Goal: Contribute content: Contribute content

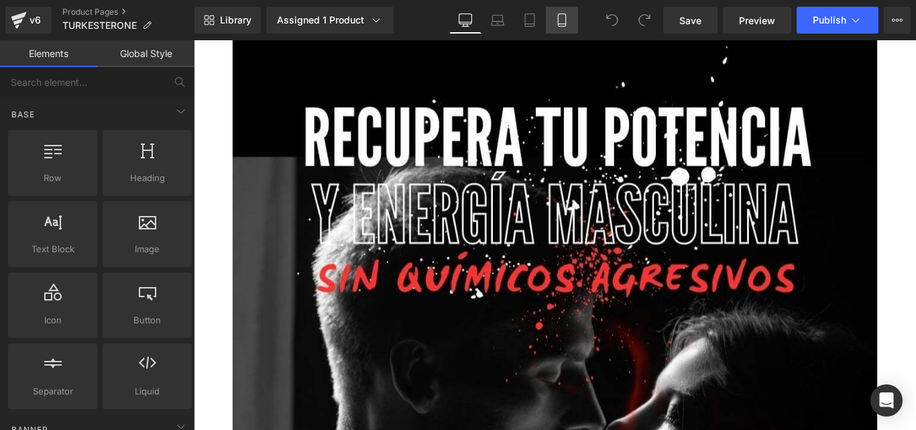
click at [557, 17] on icon at bounding box center [561, 19] width 13 height 13
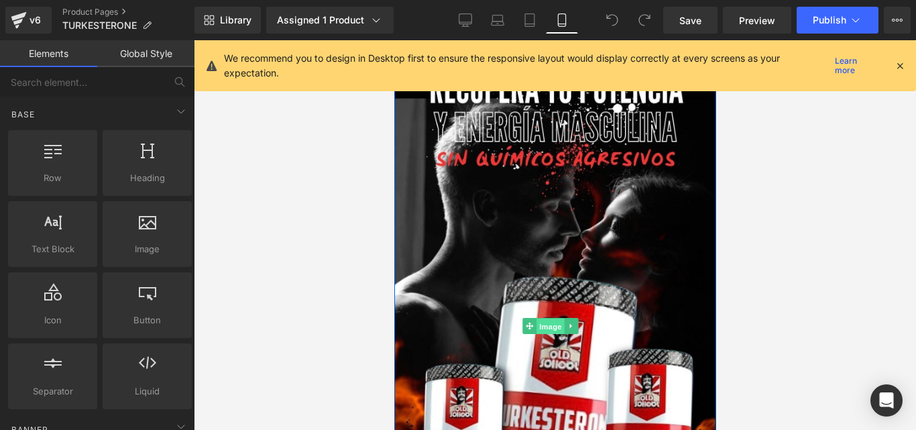
click at [546, 319] on span "Image" at bounding box center [550, 327] width 28 height 16
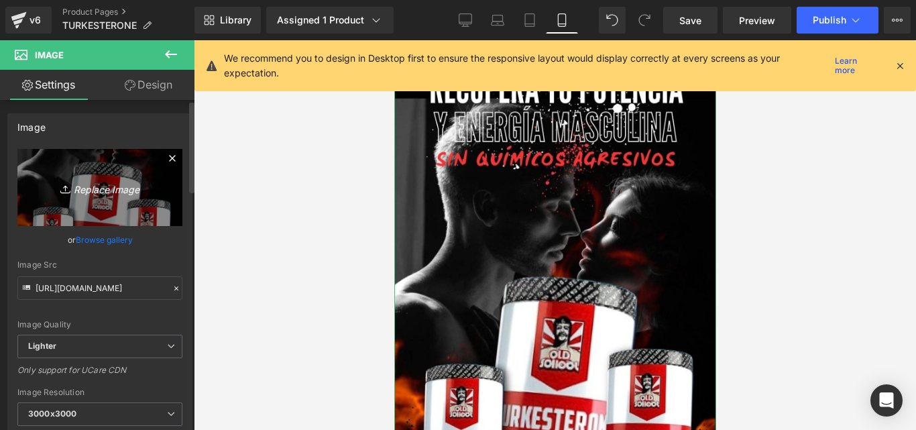
click at [99, 182] on icon "Replace Image" at bounding box center [99, 187] width 107 height 17
type input "C:\fakepath\Captura de pantalla [DATE] 155743.jpeg"
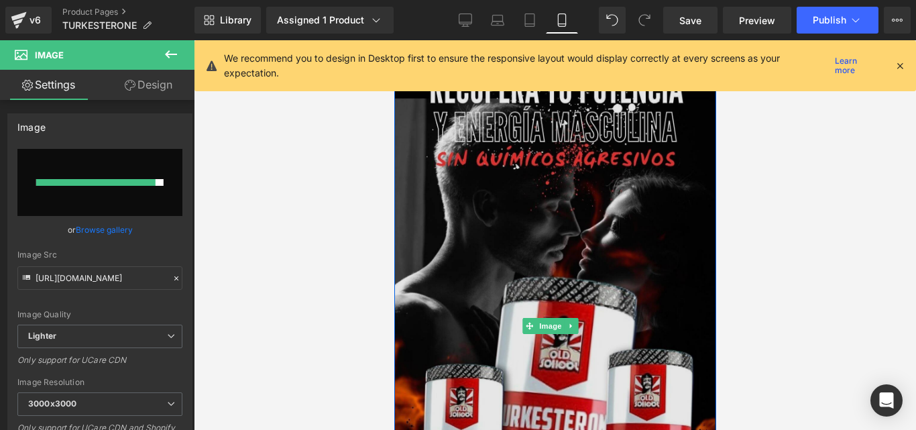
type input "https://ucarecdn.com/21773b68-28ec-4619-84fd-48bfe3f7511e/-/format/auto/-/previ…"
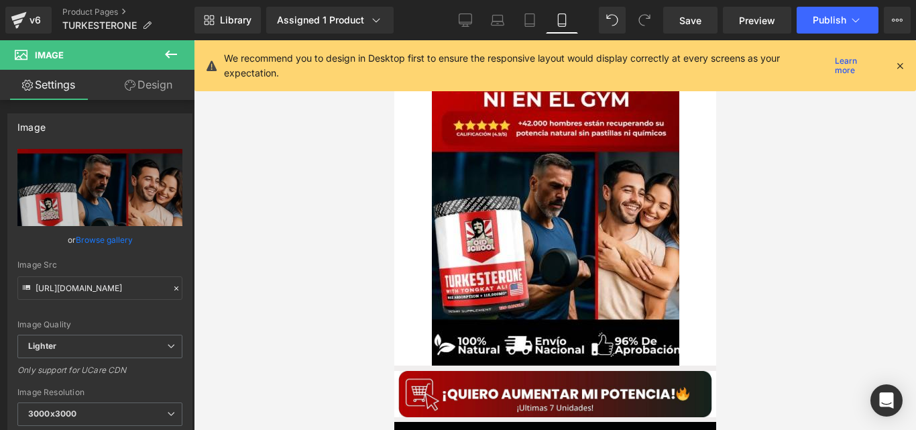
drag, startPoint x: 900, startPoint y: 64, endPoint x: 911, endPoint y: 60, distance: 12.3
click at [911, 60] on div "We recommend you to design in Desktop first to ensure the responsive layout wou…" at bounding box center [555, 65] width 722 height 51
click at [903, 66] on icon at bounding box center [900, 66] width 12 height 12
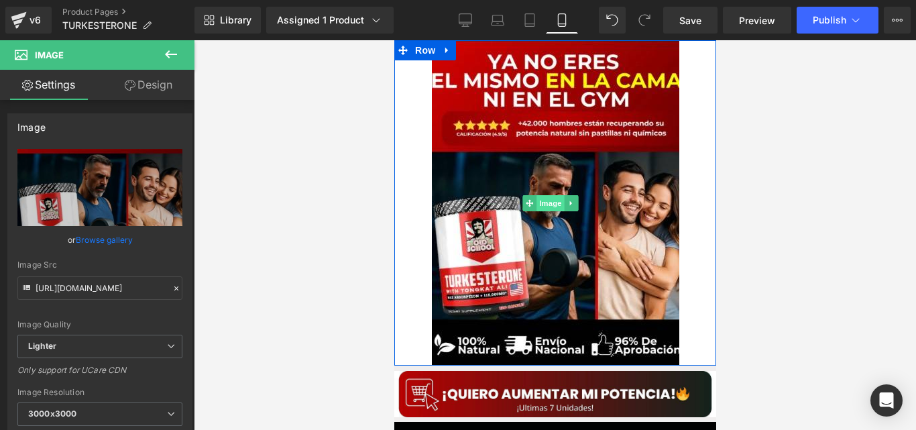
click at [556, 203] on span "Image" at bounding box center [550, 203] width 28 height 16
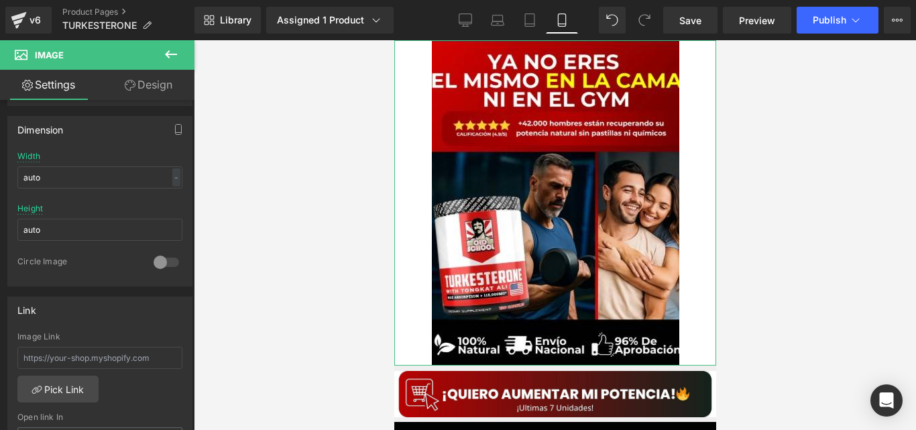
scroll to position [404, 0]
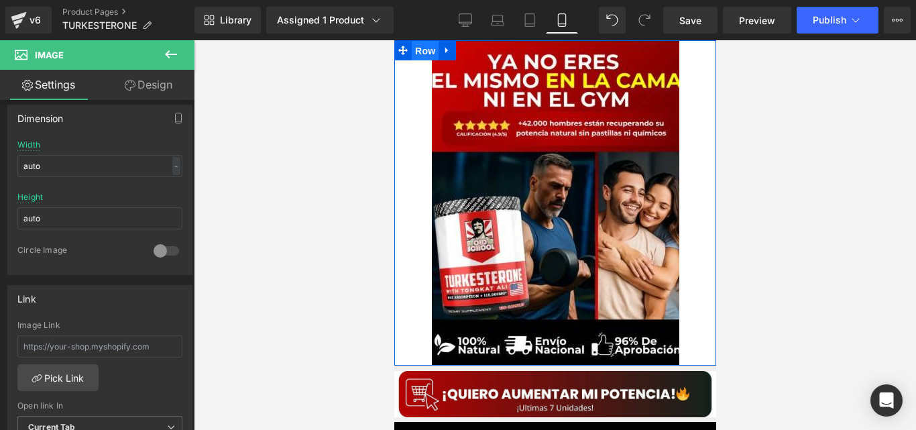
click at [416, 56] on span "Row" at bounding box center [424, 51] width 27 height 20
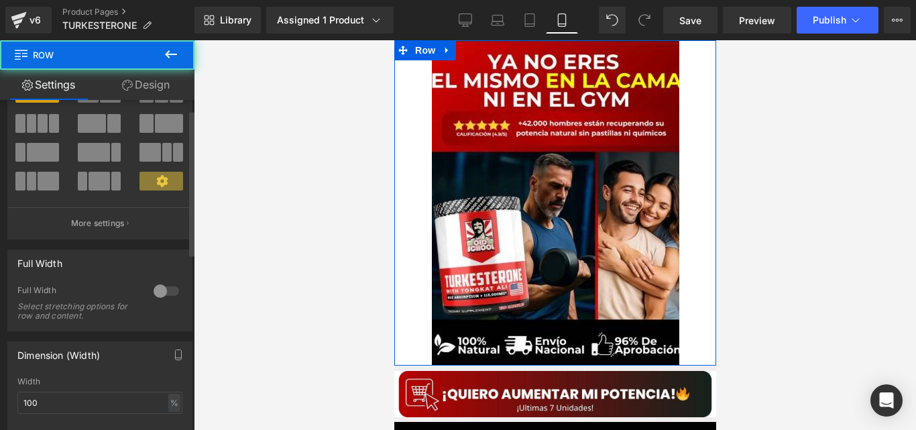
scroll to position [78, 0]
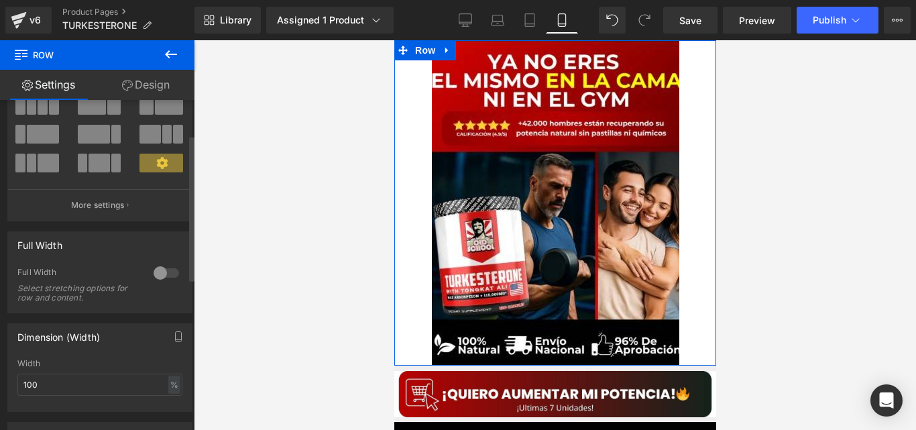
click at [152, 265] on div at bounding box center [166, 272] width 32 height 21
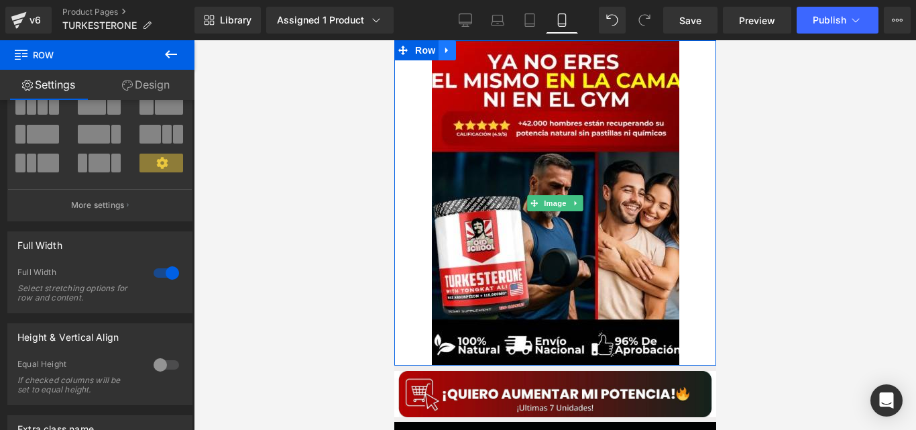
click at [444, 46] on icon at bounding box center [446, 51] width 9 height 10
click at [477, 49] on icon at bounding box center [481, 51] width 9 height 10
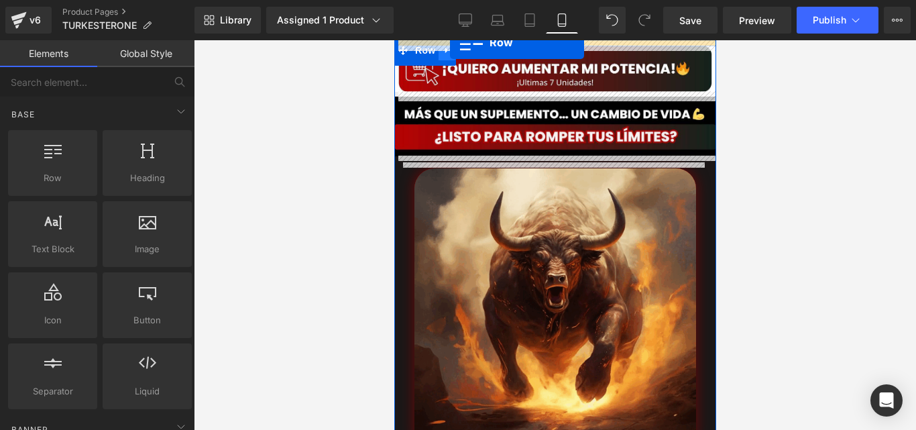
drag, startPoint x: 458, startPoint y: 227, endPoint x: 449, endPoint y: 42, distance: 184.6
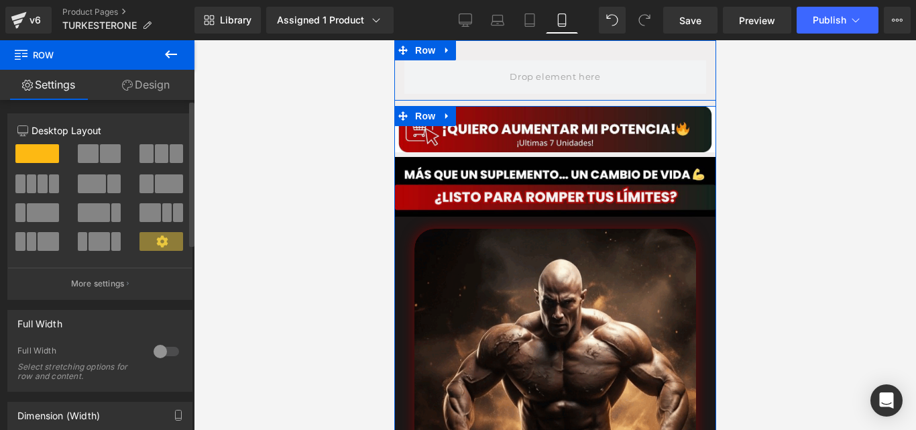
click at [164, 341] on div at bounding box center [166, 351] width 32 height 21
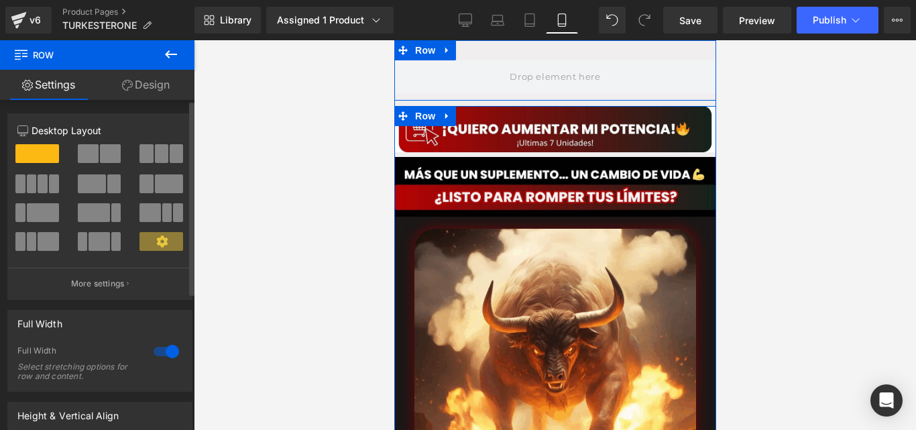
click at [164, 346] on div at bounding box center [166, 351] width 32 height 21
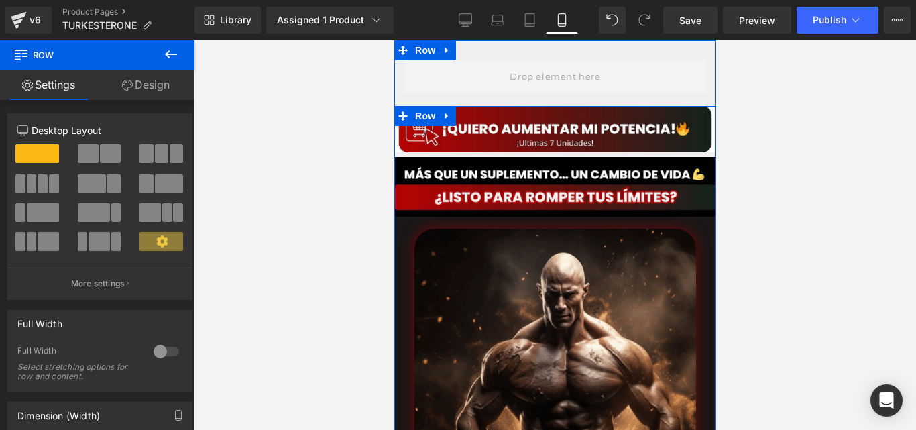
click at [176, 57] on icon at bounding box center [171, 54] width 16 height 16
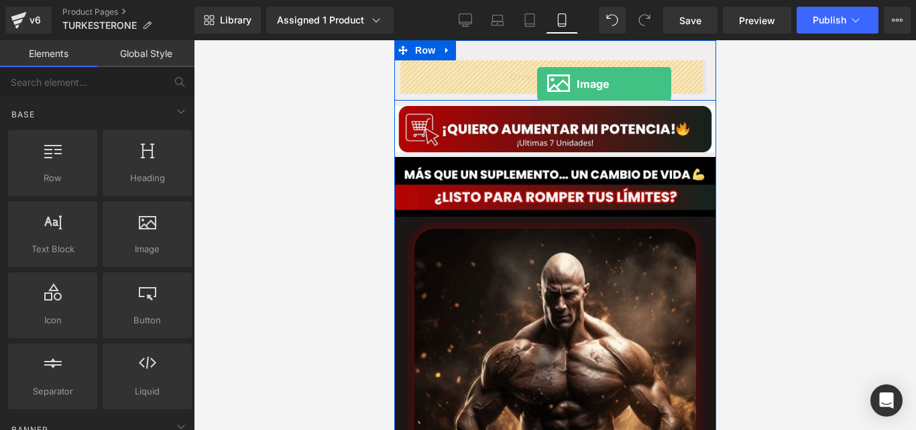
drag, startPoint x: 534, startPoint y: 265, endPoint x: 536, endPoint y: 84, distance: 181.1
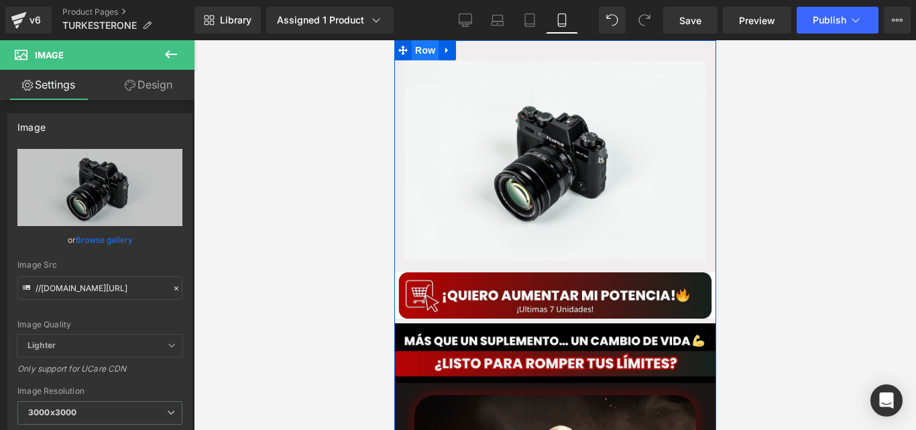
click at [412, 58] on span "Row" at bounding box center [424, 50] width 27 height 20
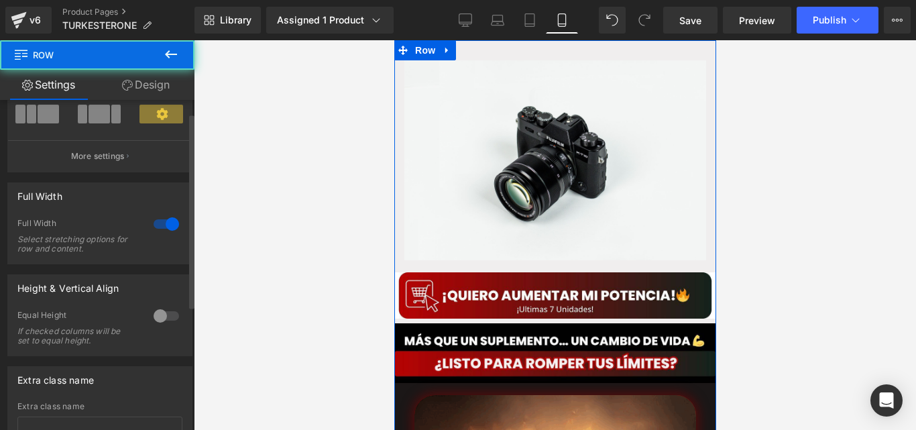
scroll to position [174, 0]
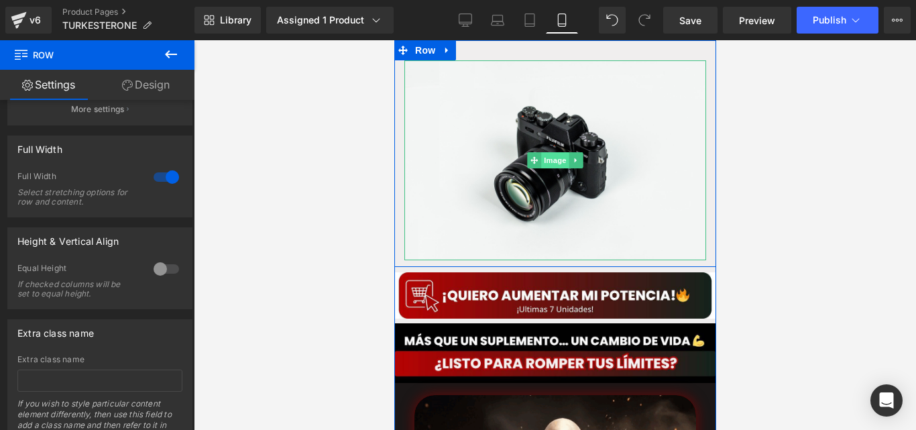
click at [551, 163] on span "Image" at bounding box center [554, 160] width 28 height 16
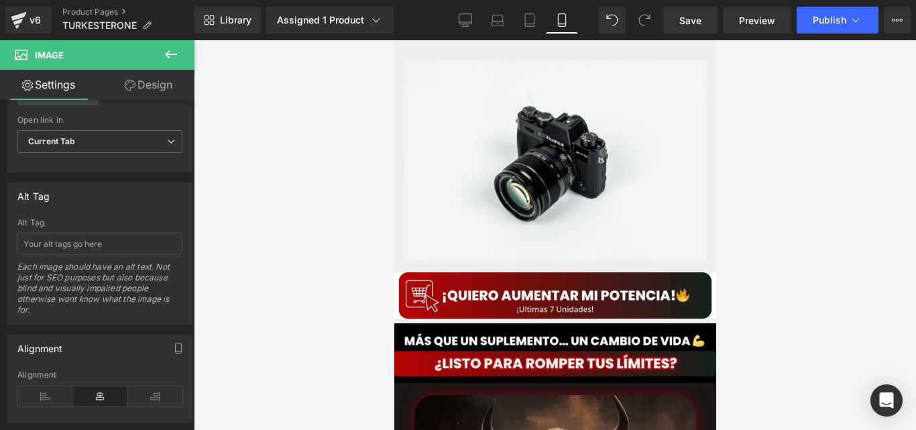
scroll to position [700, 0]
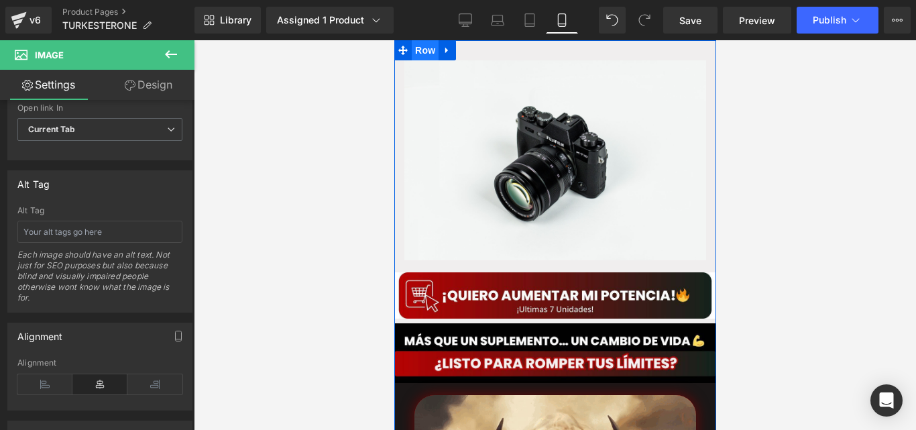
click at [420, 55] on span "Row" at bounding box center [424, 50] width 27 height 20
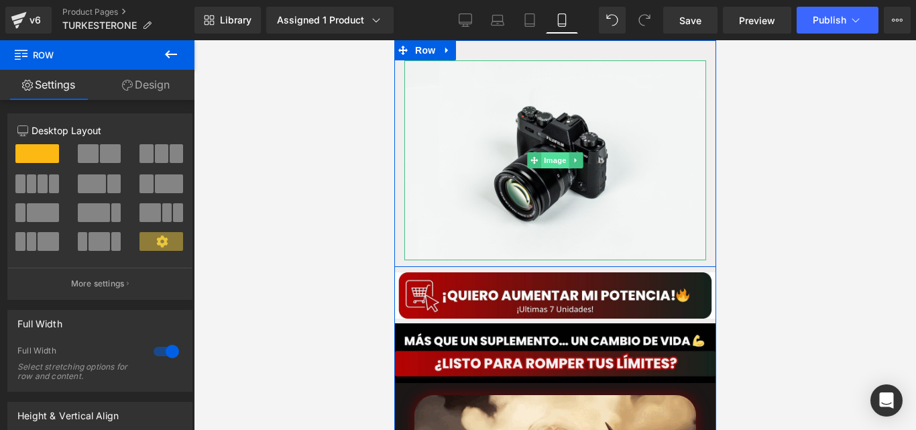
click at [552, 158] on span "Image" at bounding box center [554, 160] width 28 height 16
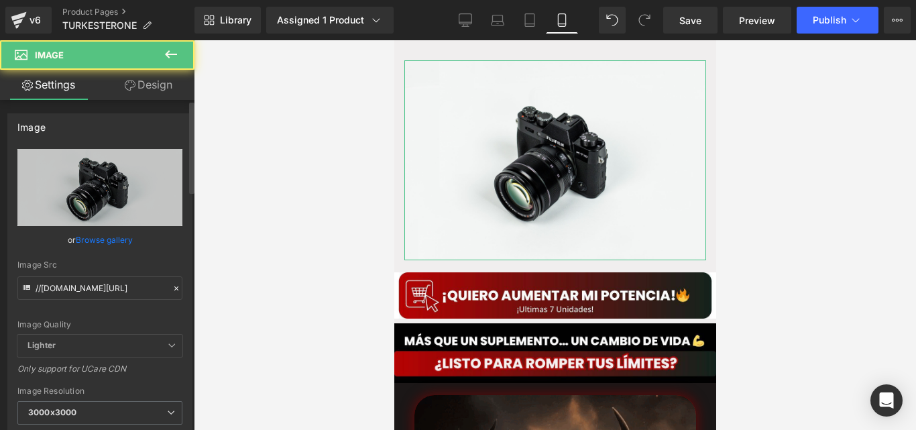
click at [32, 229] on div "Image Quality Lighter Lightest Lighter Lighter Lightest Only support for UCare …" at bounding box center [99, 242] width 165 height 186
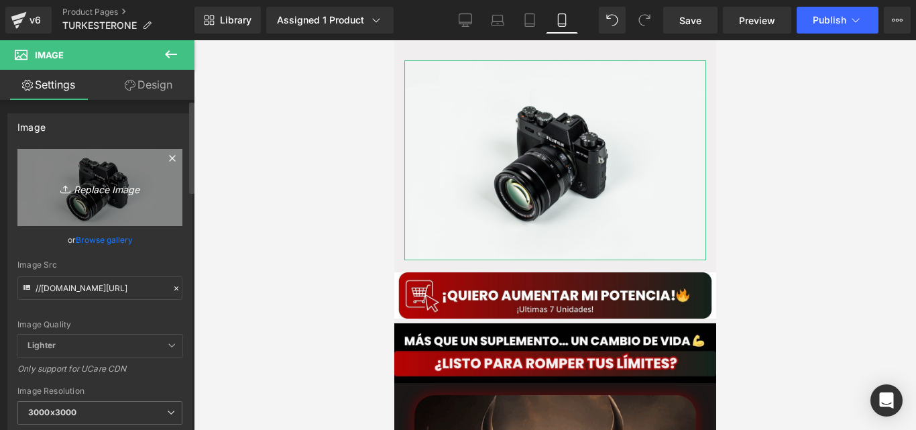
click at [75, 184] on icon "Replace Image" at bounding box center [99, 187] width 107 height 17
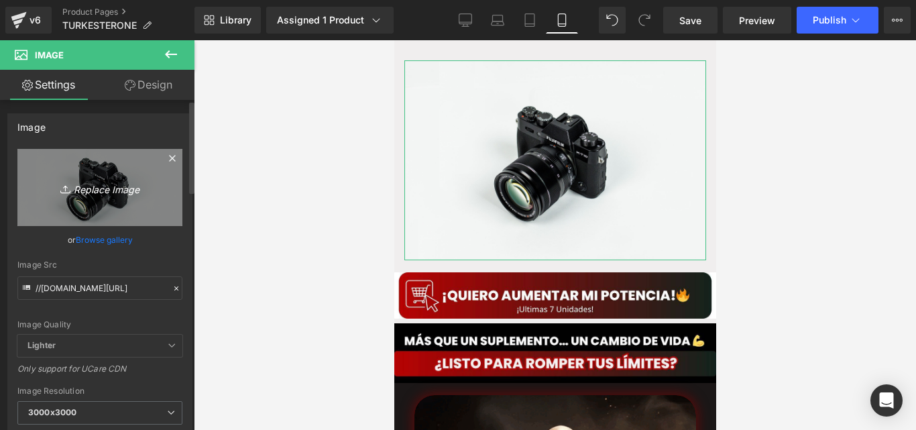
type input "C:\fakepath\Captura de pantalla [DATE] 155743.jpeg"
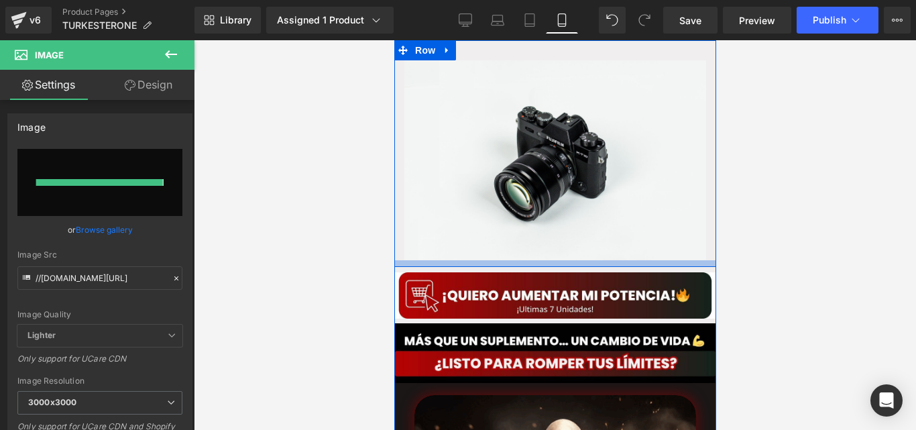
type input "https://ucarecdn.com/b8ab9734-b73f-4053-8a8d-f6ace06f75d3/-/format/auto/-/previ…"
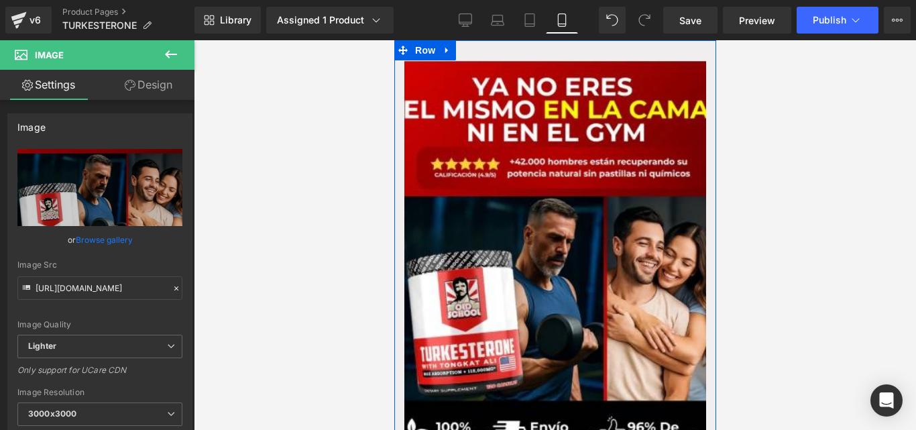
drag, startPoint x: 581, startPoint y: 62, endPoint x: 581, endPoint y: 50, distance: 12.1
click at [581, 50] on div "Image Row" at bounding box center [555, 251] width 322 height 423
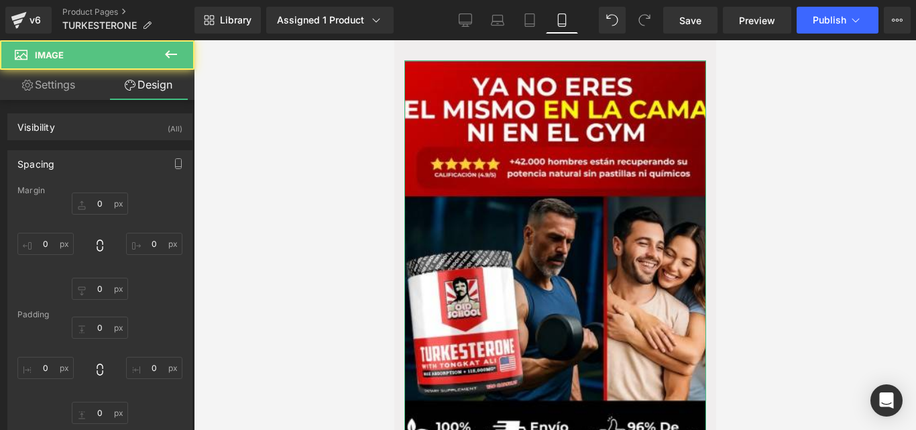
type input "0"
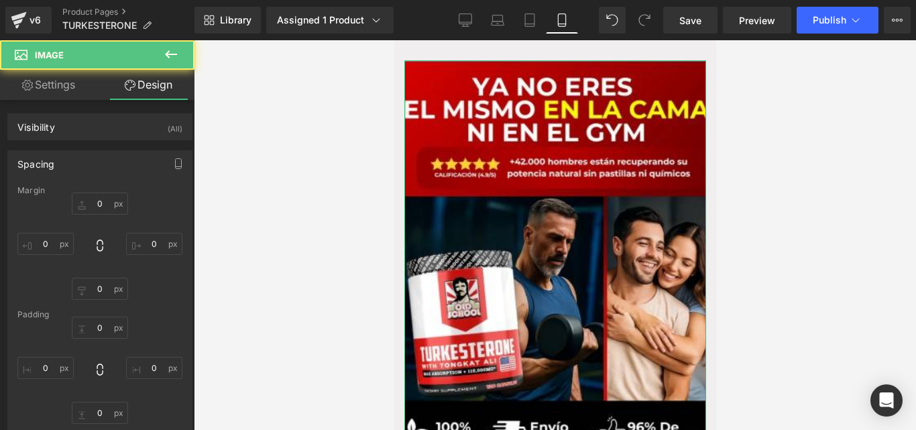
type input "0"
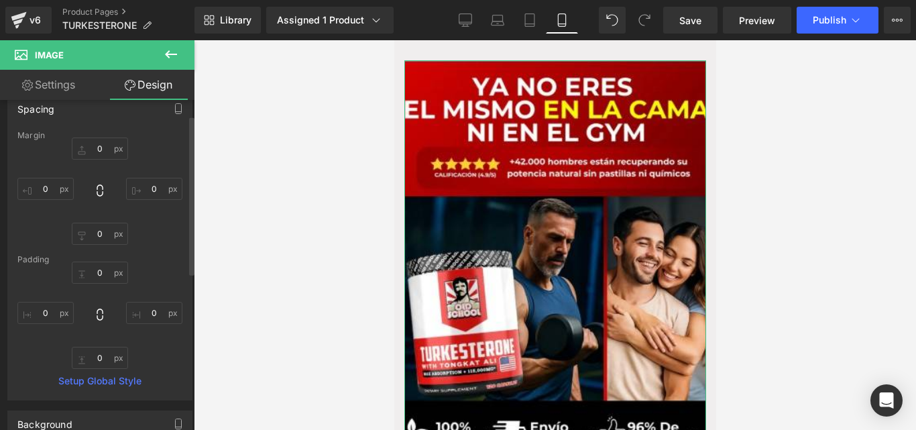
scroll to position [64, 0]
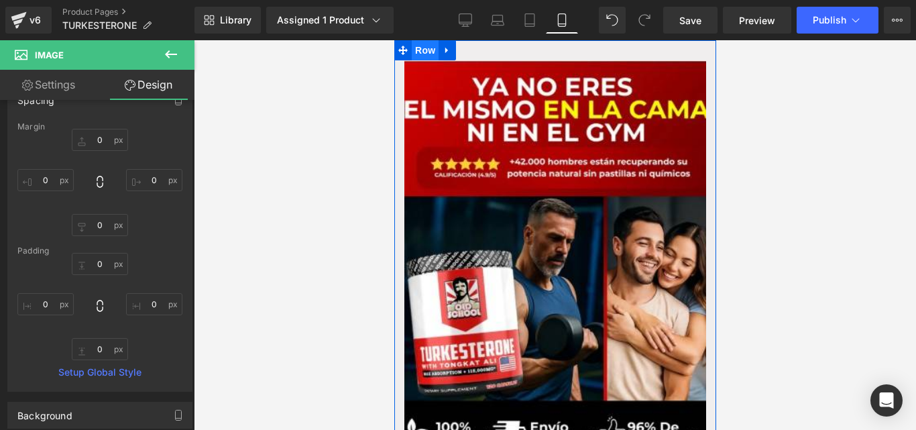
click at [418, 56] on span "Row" at bounding box center [424, 50] width 27 height 20
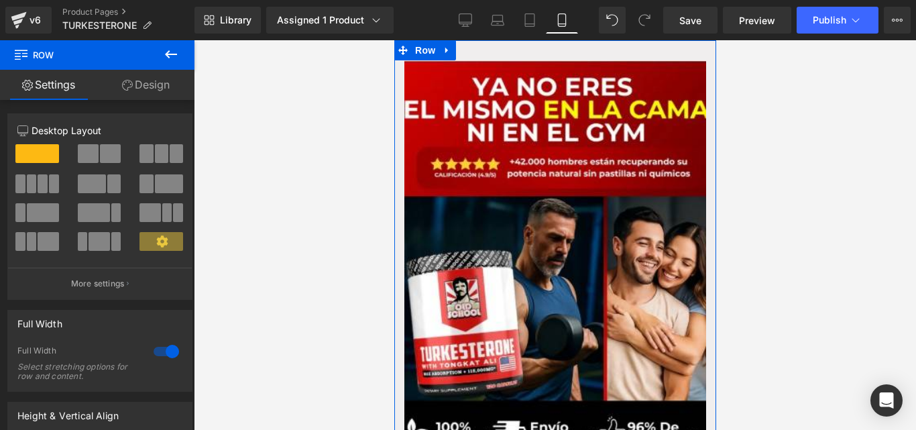
click at [159, 88] on link "Design" at bounding box center [145, 85] width 97 height 30
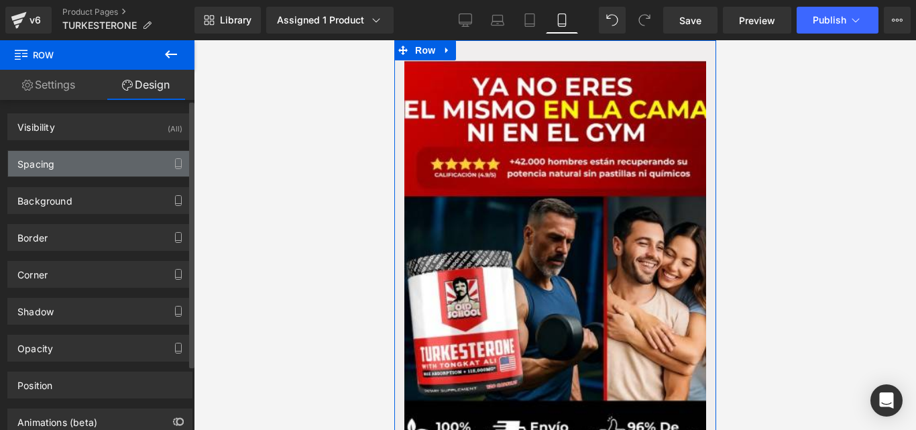
click at [133, 160] on div "Spacing" at bounding box center [100, 163] width 184 height 25
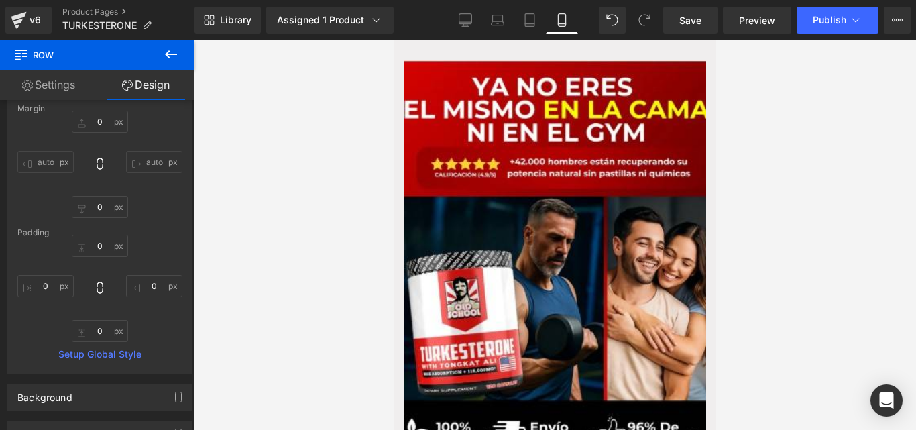
scroll to position [82, 0]
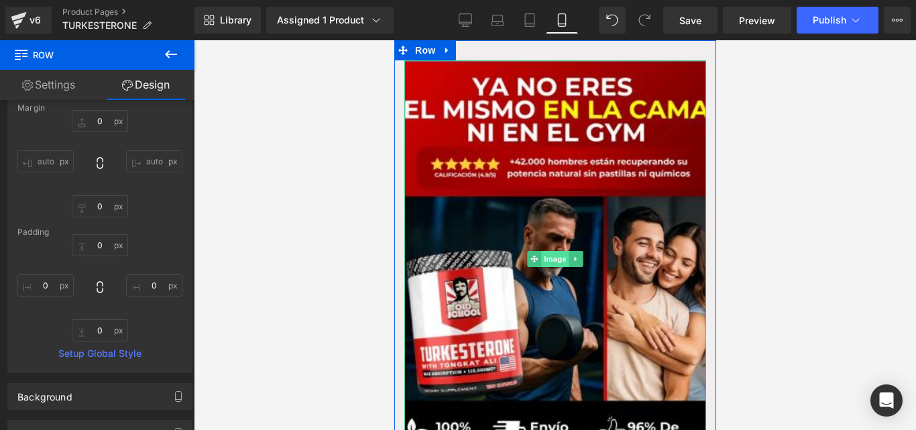
click at [546, 262] on span "Image" at bounding box center [554, 259] width 28 height 16
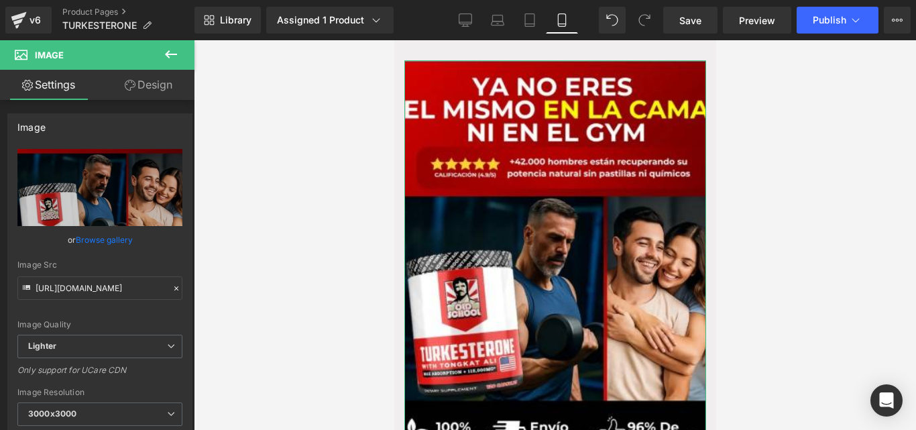
click at [144, 85] on link "Design" at bounding box center [148, 85] width 97 height 30
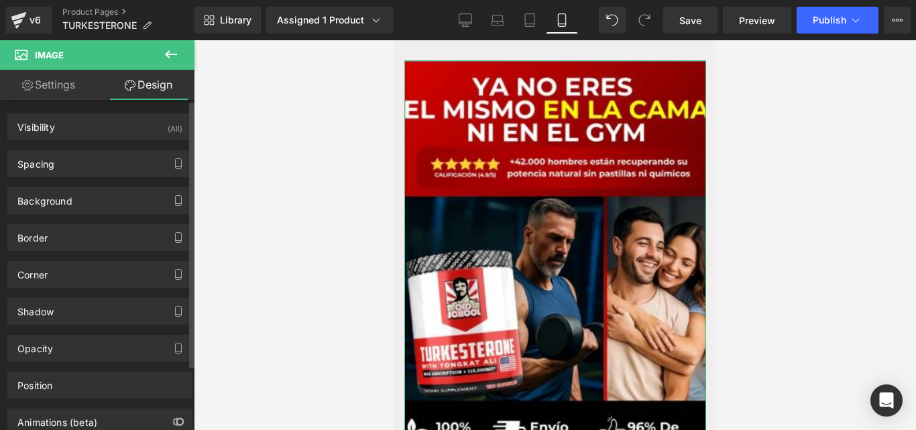
click at [115, 178] on div "Background Color & Image color transparent Color transparent 0 % Image Replace …" at bounding box center [100, 195] width 200 height 37
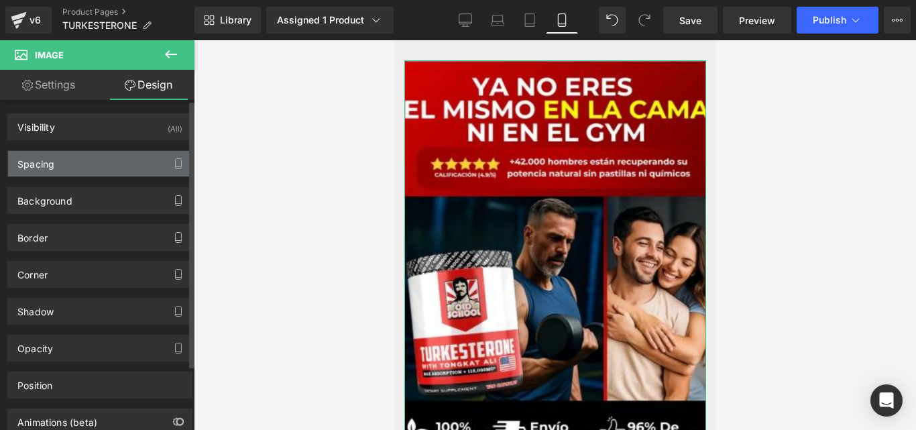
click at [110, 166] on div "Spacing" at bounding box center [100, 163] width 184 height 25
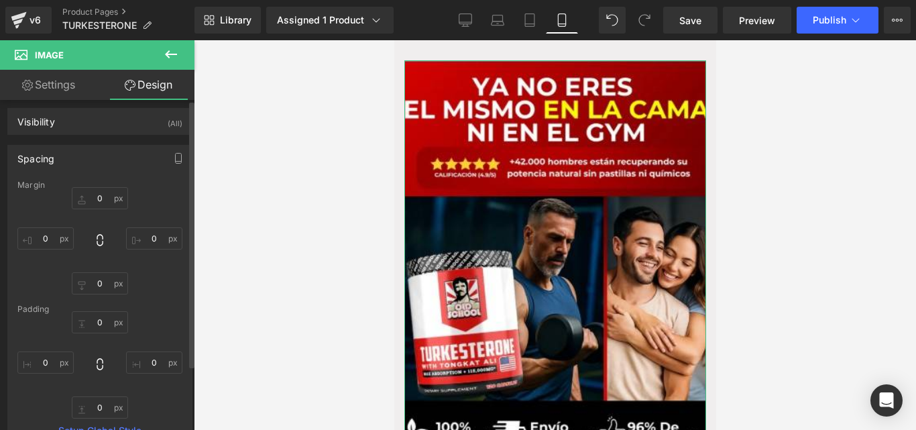
scroll to position [0, 0]
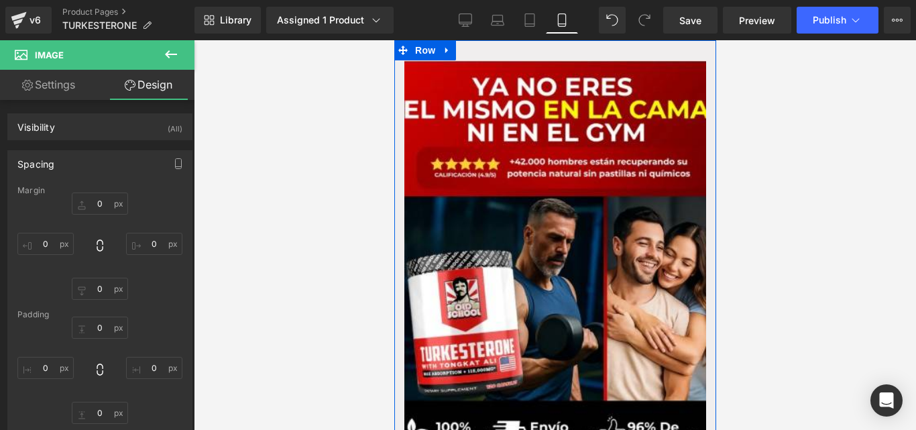
click at [470, 54] on div "Image Row" at bounding box center [555, 251] width 322 height 423
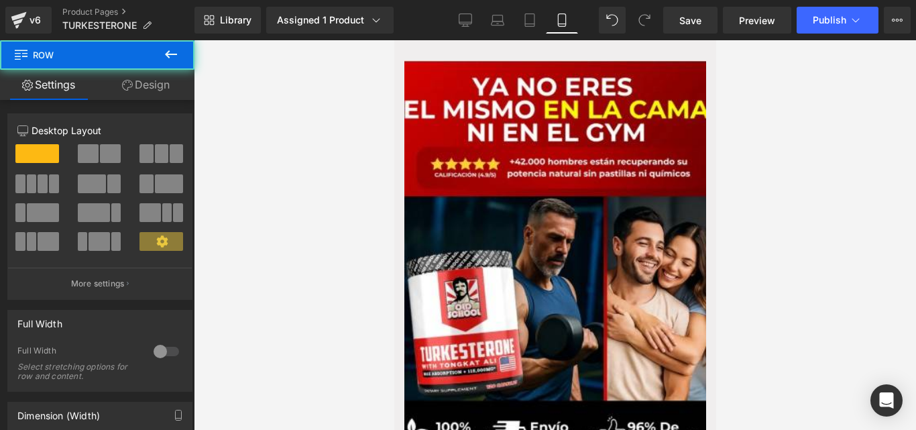
click at [286, 163] on div at bounding box center [555, 235] width 722 height 390
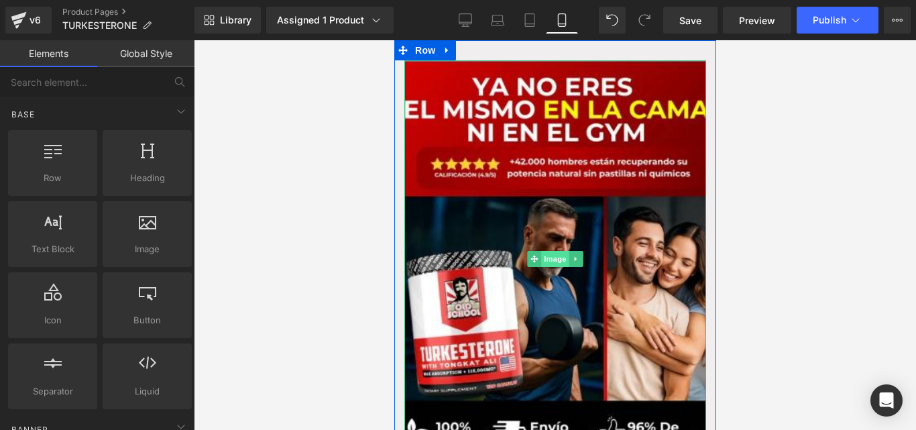
click at [551, 261] on span "Image" at bounding box center [554, 259] width 28 height 16
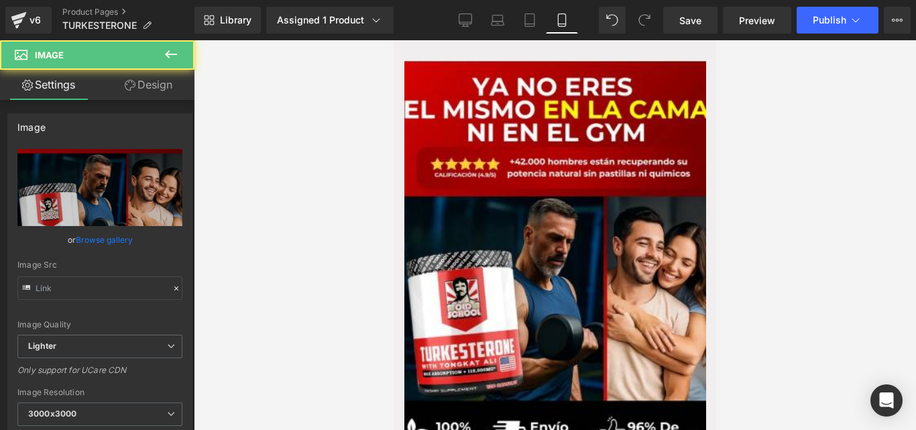
type input "https://ucarecdn.com/b8ab9734-b73f-4053-8a8d-f6ace06f75d3/-/format/auto/-/previ…"
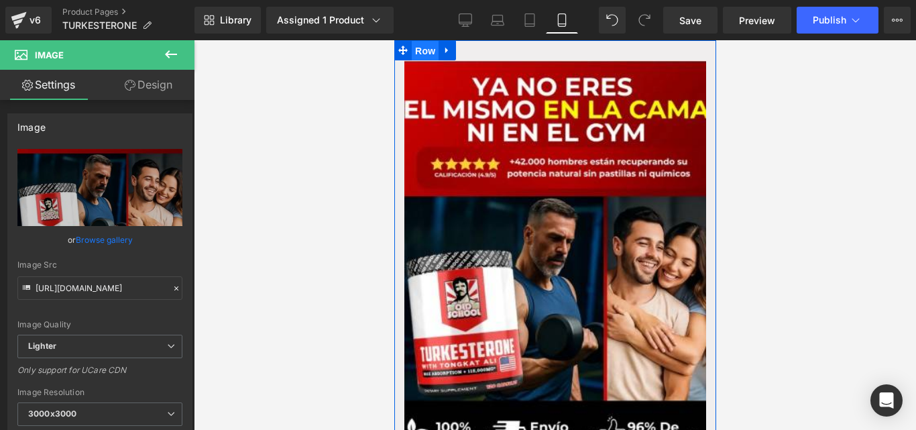
click at [416, 46] on span "Row" at bounding box center [424, 51] width 27 height 20
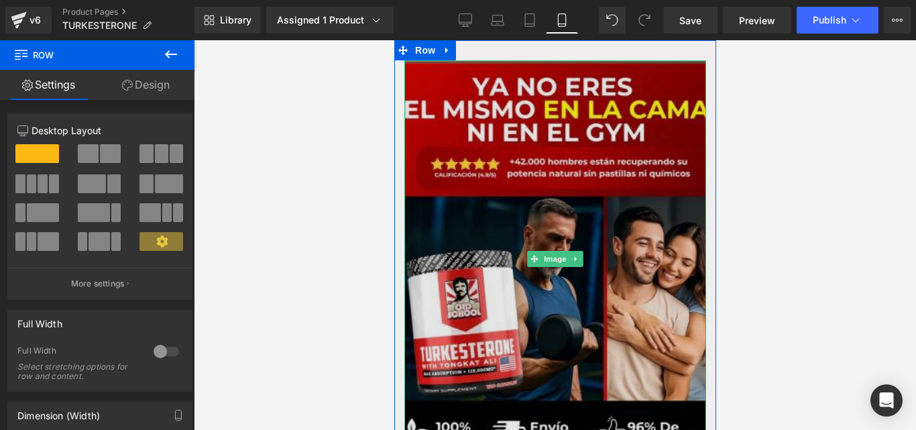
click at [491, 61] on div at bounding box center [555, 61] width 302 height 3
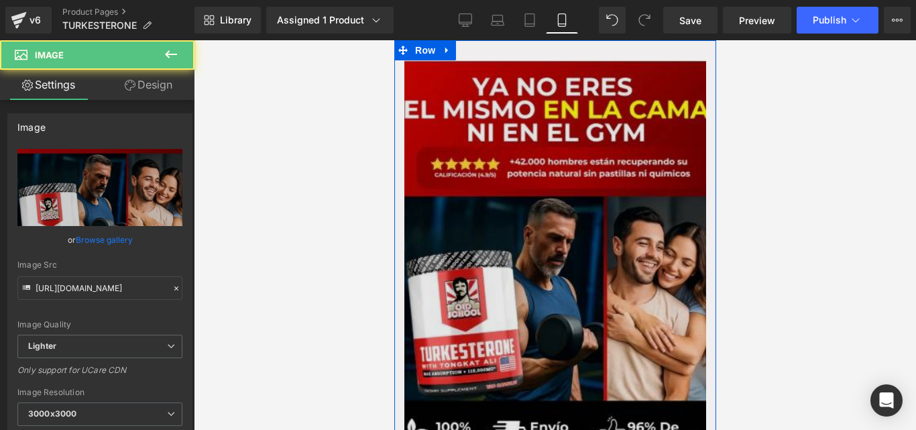
click at [394, 40] on div at bounding box center [394, 40] width 0 height 0
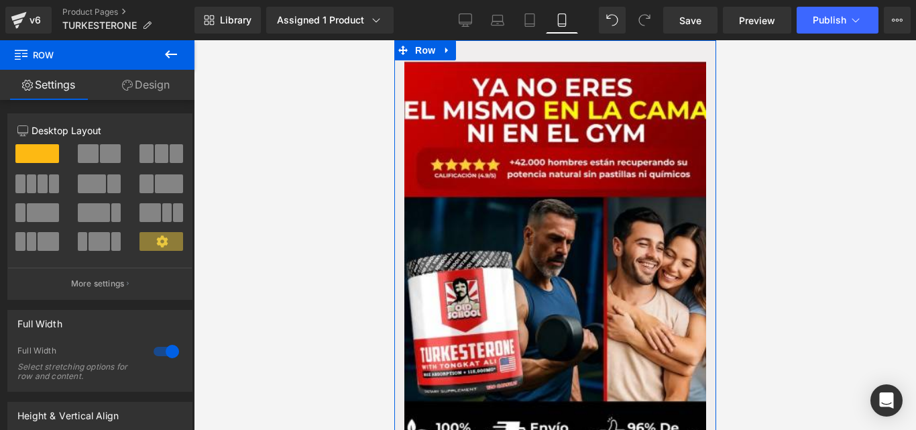
drag, startPoint x: 502, startPoint y: 40, endPoint x: 501, endPoint y: -15, distance: 55.7
click at [501, 40] on html "Ir directamente al contenido Image Row Image Image Image Row Row Row Image Row …" at bounding box center [555, 235] width 322 height 390
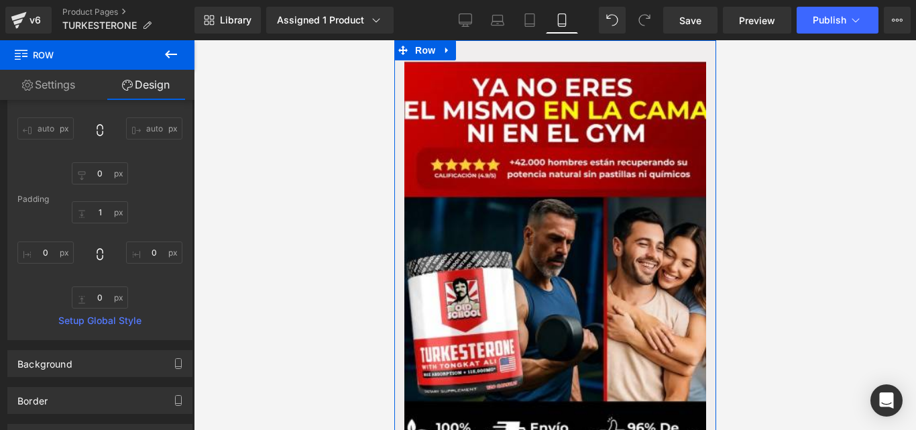
scroll to position [154, 0]
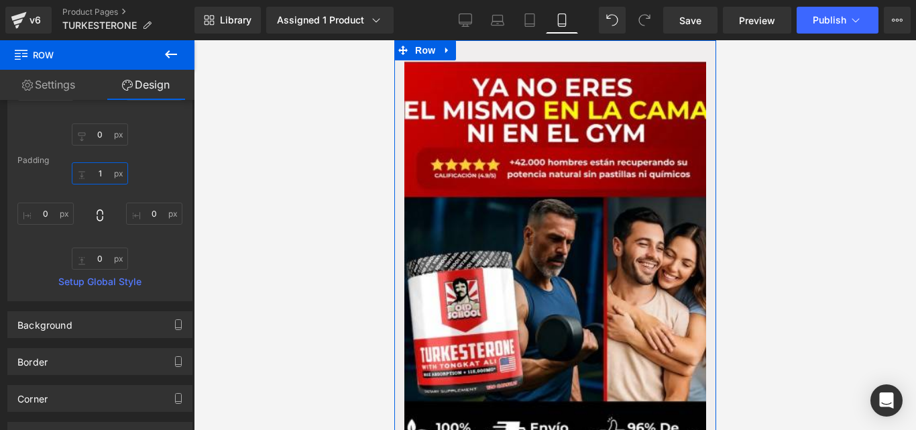
click at [101, 175] on input "1" at bounding box center [100, 173] width 56 height 22
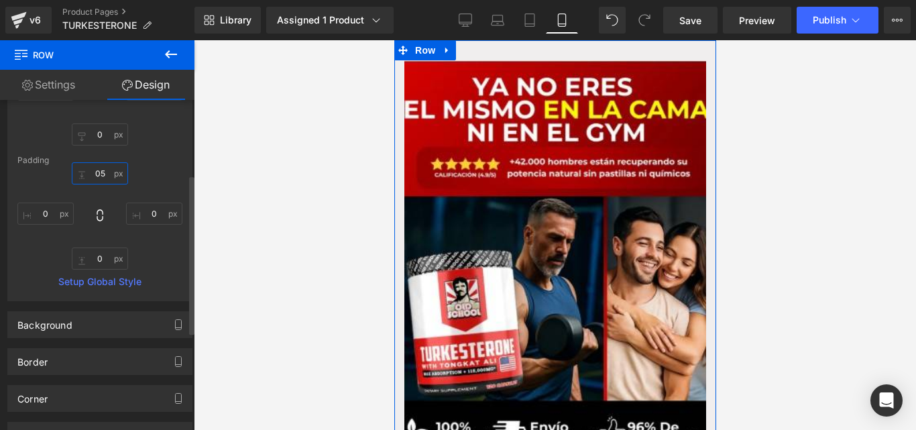
type input "5"
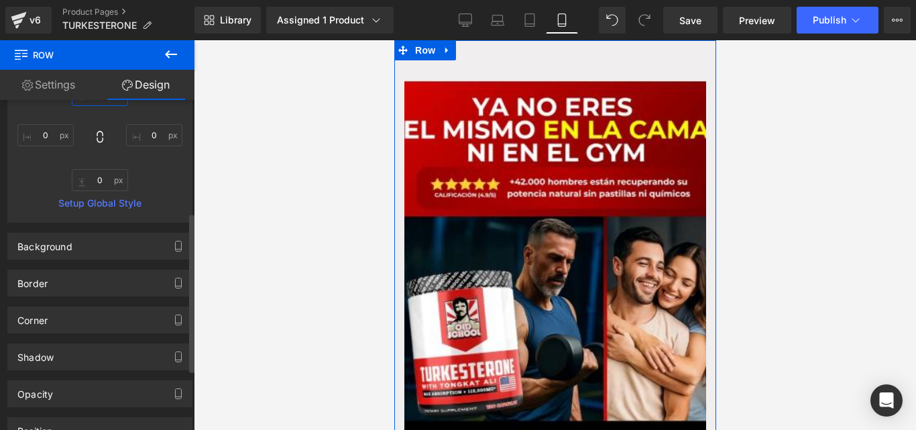
scroll to position [244, 0]
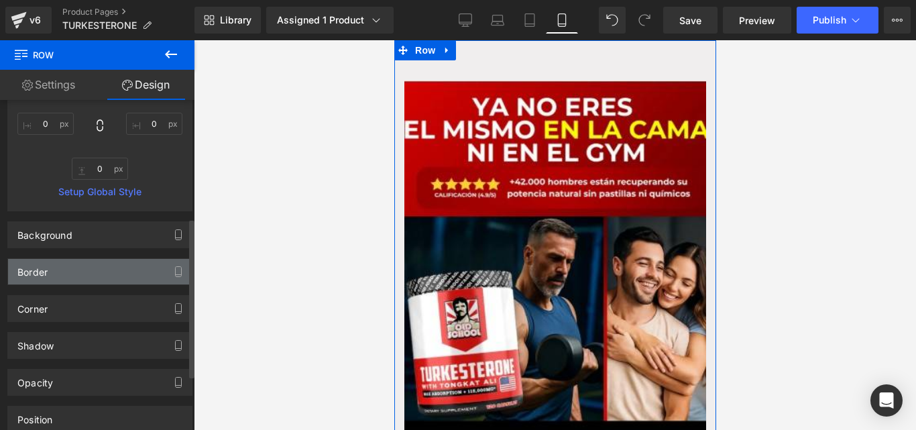
click at [88, 266] on div "Border" at bounding box center [100, 271] width 184 height 25
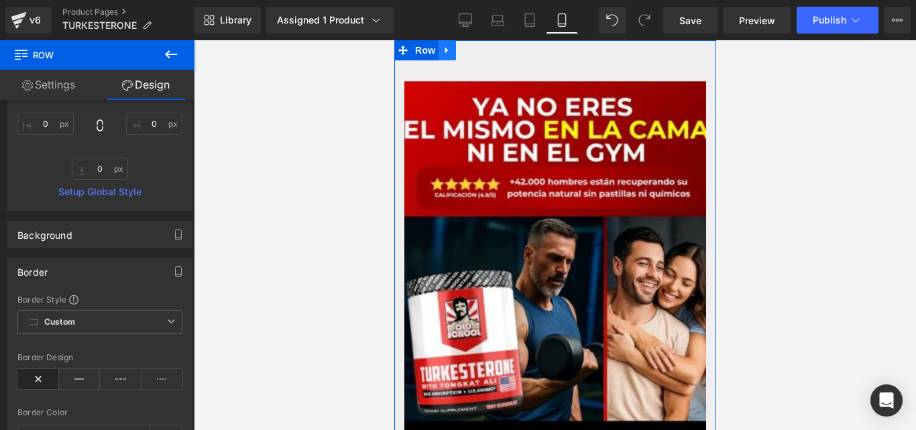
click at [442, 54] on icon at bounding box center [446, 51] width 9 height 10
click at [480, 48] on icon at bounding box center [481, 50] width 9 height 9
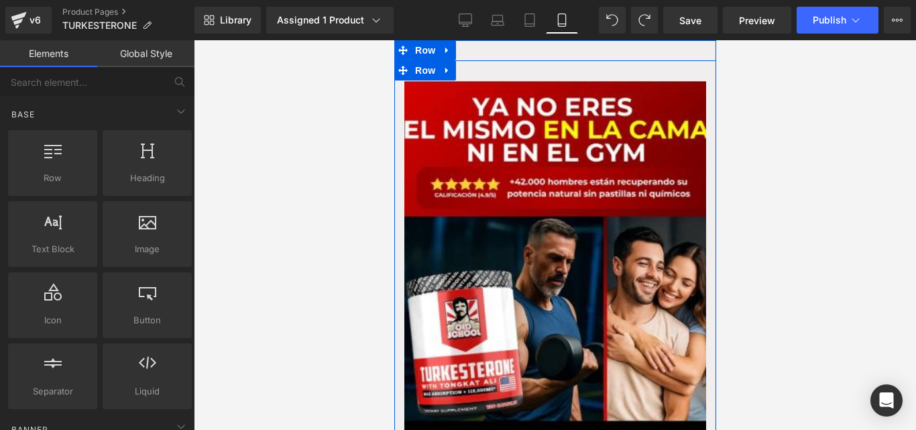
click at [447, 77] on link at bounding box center [446, 70] width 17 height 20
click at [477, 74] on icon at bounding box center [481, 70] width 9 height 9
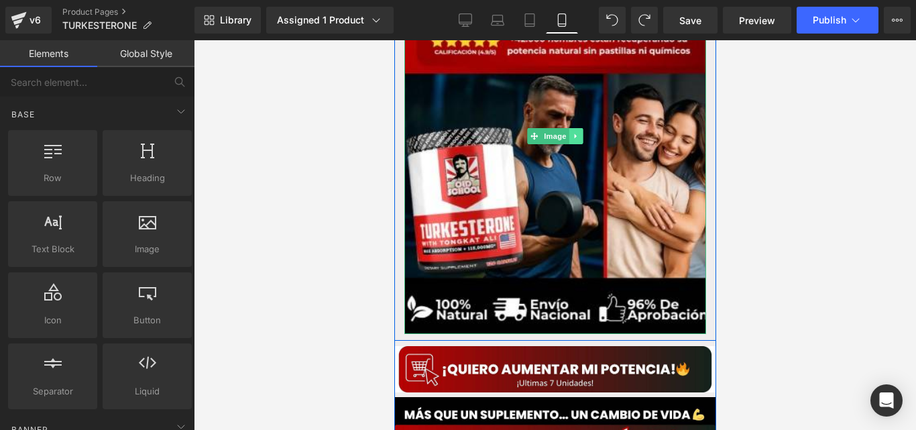
scroll to position [148, 0]
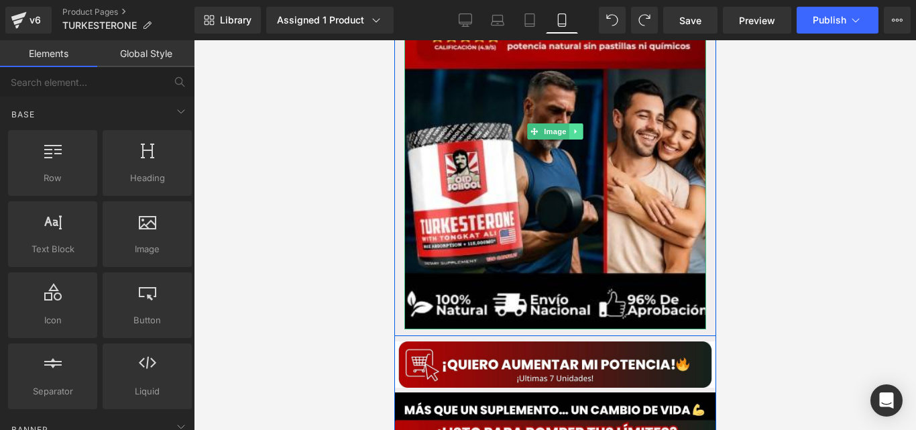
click at [573, 133] on icon at bounding box center [575, 131] width 7 height 8
click at [583, 134] on link at bounding box center [582, 131] width 14 height 16
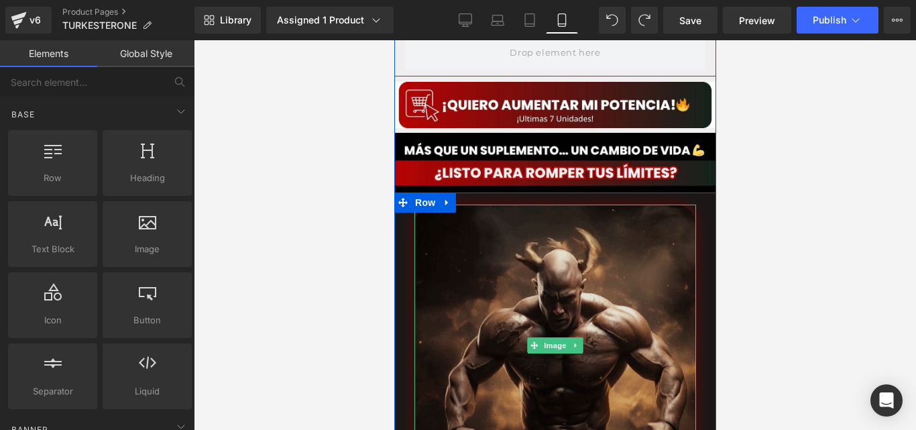
scroll to position [0, 0]
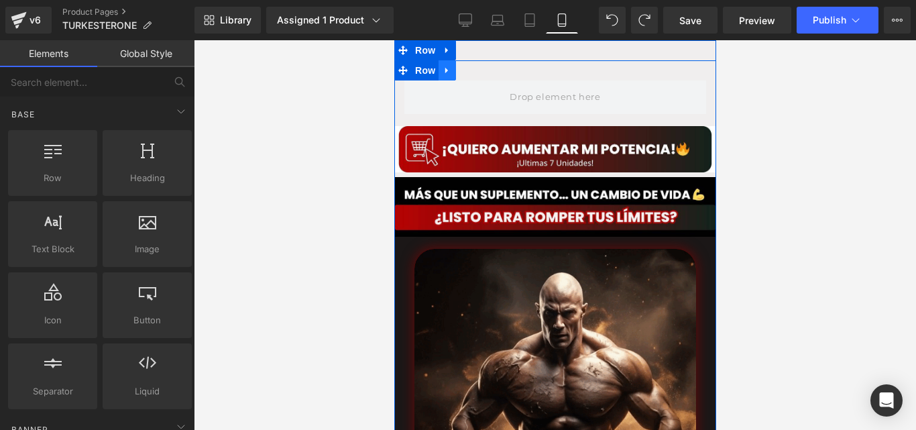
click at [442, 78] on link at bounding box center [446, 70] width 17 height 20
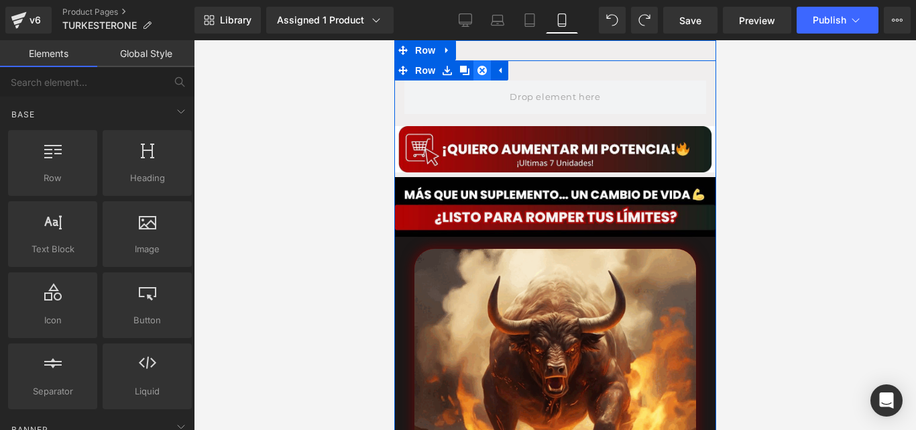
click at [477, 73] on icon at bounding box center [481, 70] width 9 height 9
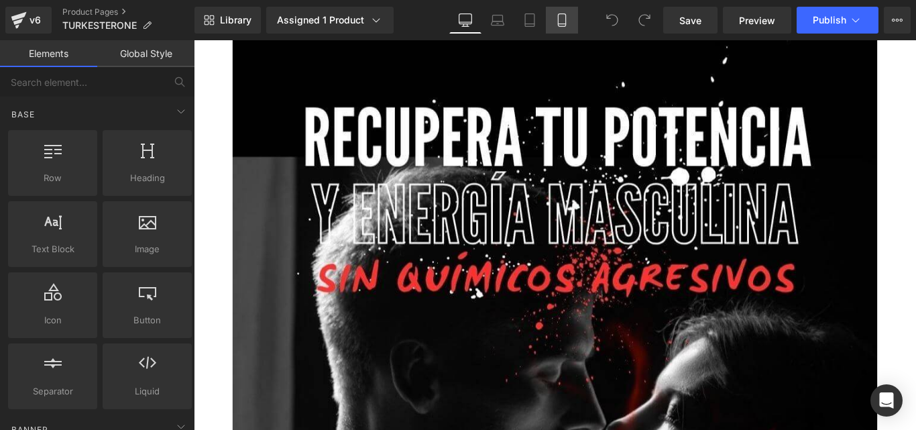
click at [557, 30] on link "Mobile" at bounding box center [562, 20] width 32 height 27
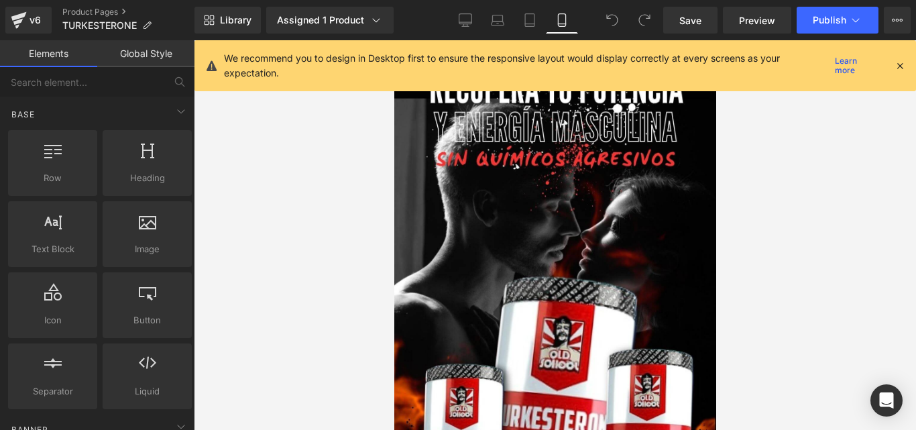
click at [903, 68] on icon at bounding box center [900, 66] width 12 height 12
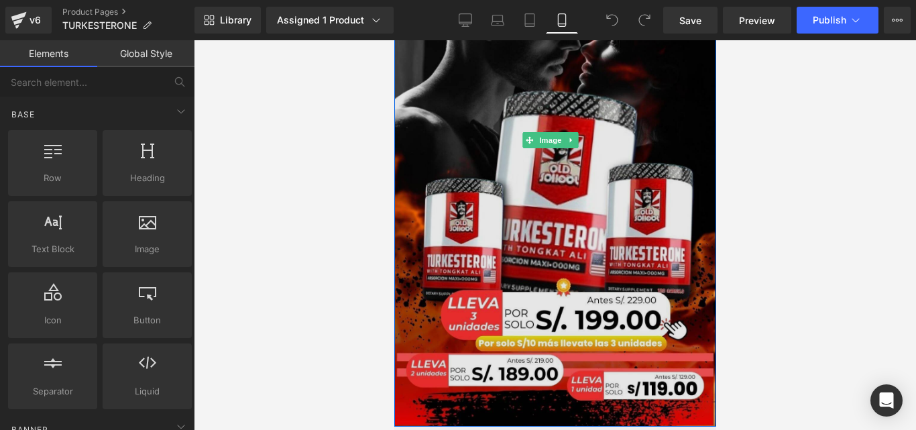
scroll to position [186, 0]
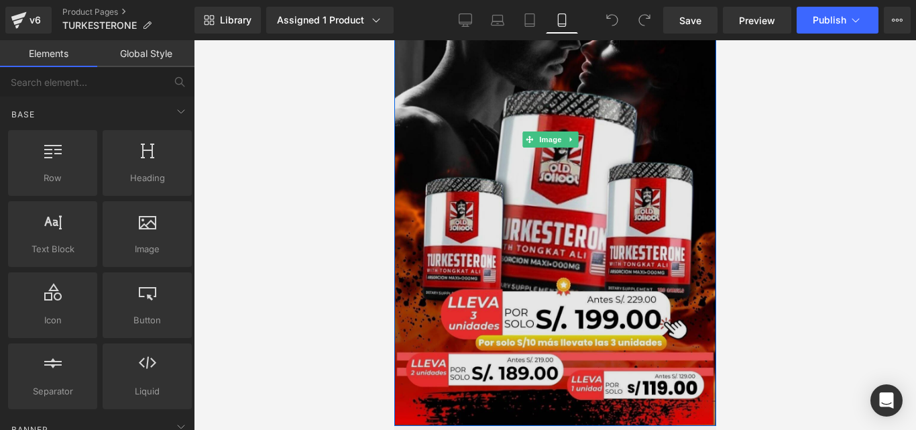
click at [571, 129] on img at bounding box center [555, 140] width 322 height 572
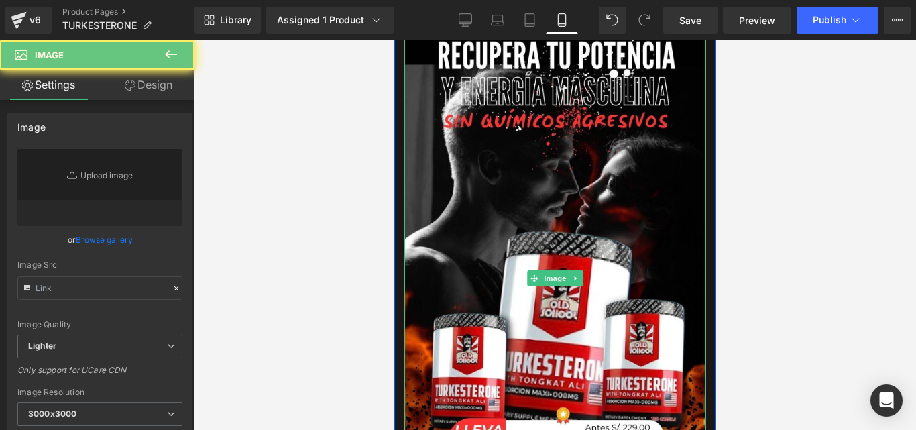
type input "[URL][DOMAIN_NAME]"
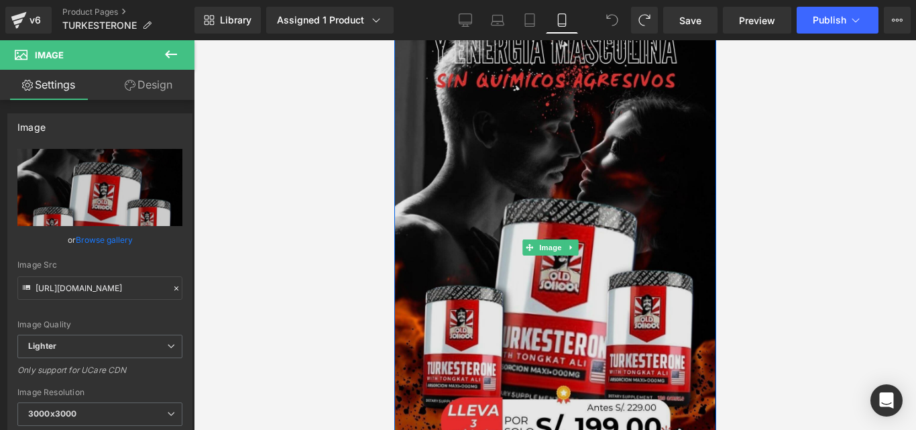
scroll to position [79, 0]
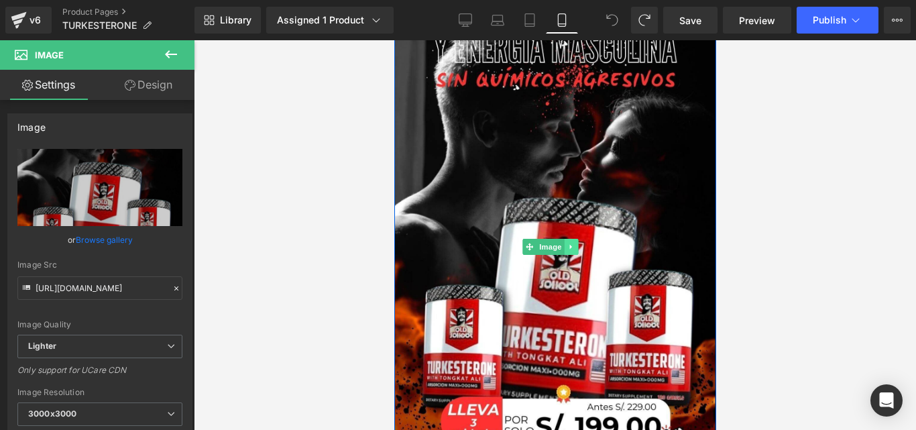
click at [567, 239] on link at bounding box center [570, 247] width 14 height 16
click at [579, 243] on icon at bounding box center [576, 246] width 7 height 7
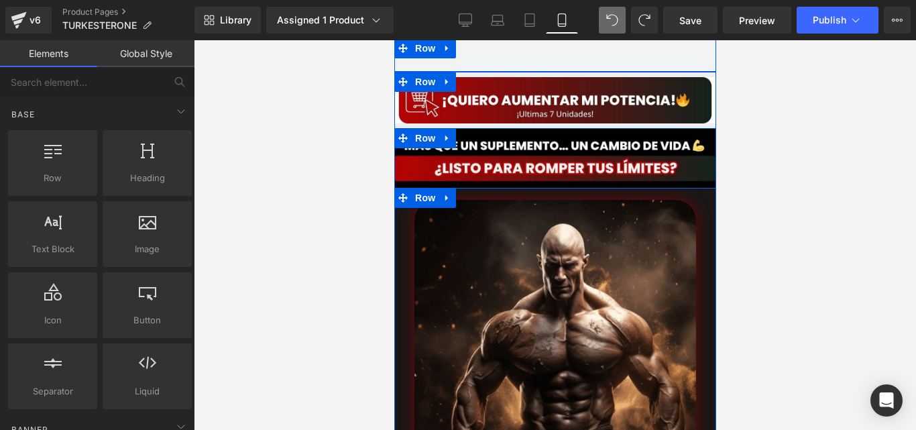
scroll to position [0, 0]
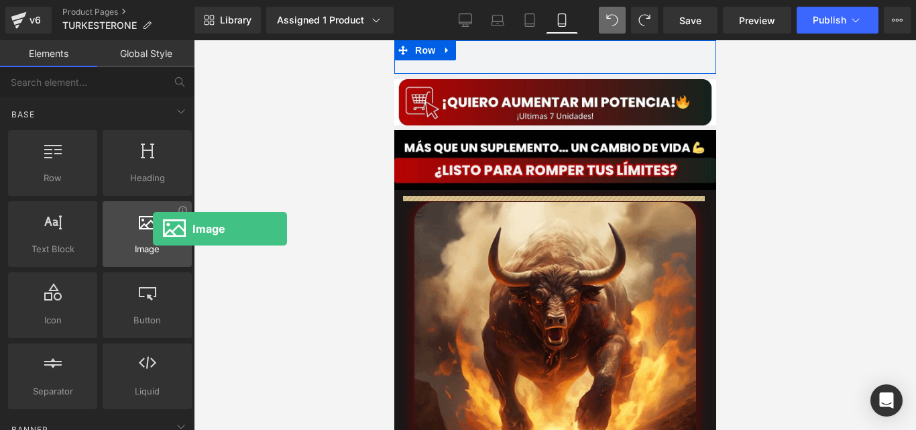
drag, startPoint x: 143, startPoint y: 224, endPoint x: 152, endPoint y: 231, distance: 11.0
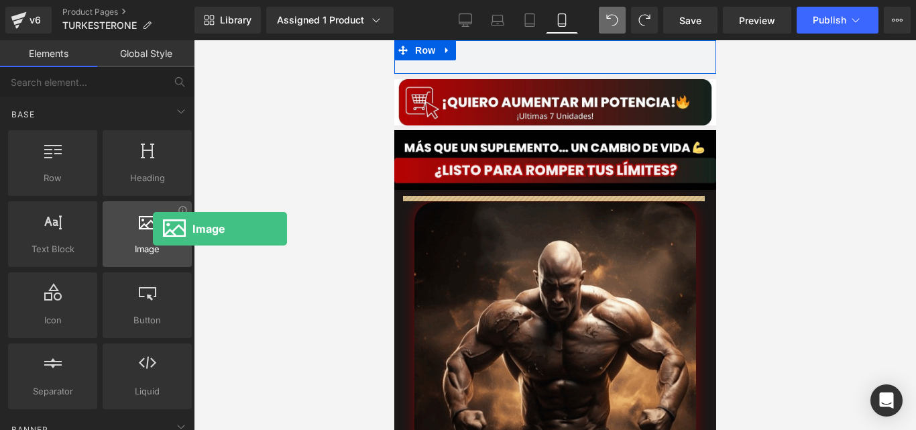
click at [152, 231] on div at bounding box center [147, 227] width 81 height 30
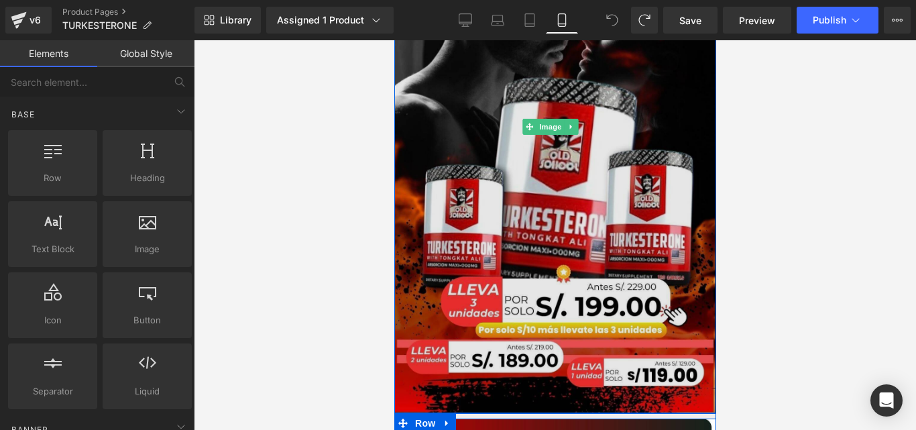
scroll to position [205, 0]
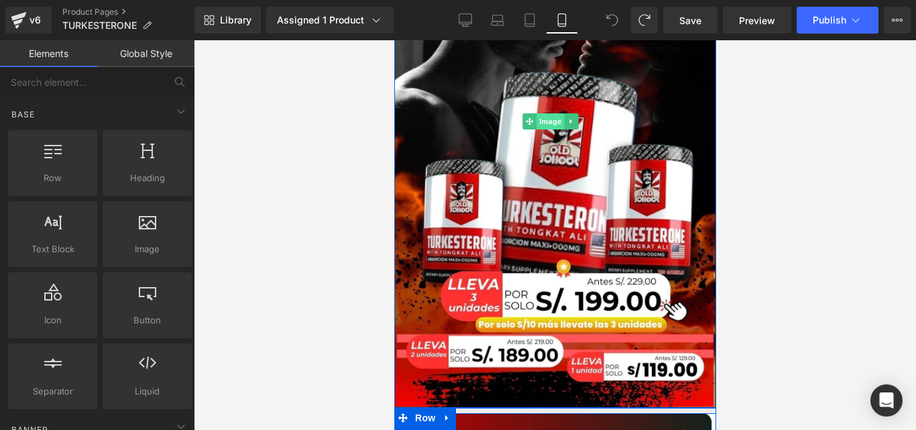
click at [556, 119] on span "Image" at bounding box center [550, 121] width 28 height 16
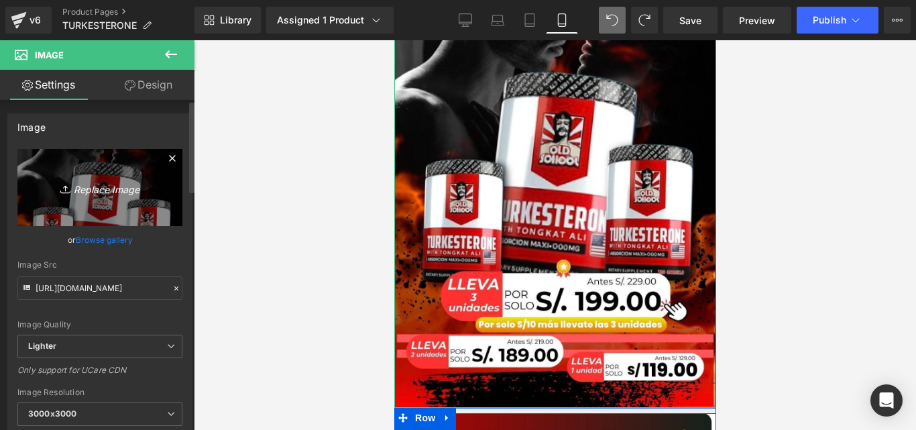
click at [111, 206] on link "Replace Image" at bounding box center [99, 187] width 165 height 77
type input "C:\fakepath\Captura de pantalla [DATE] 155743.jpeg"
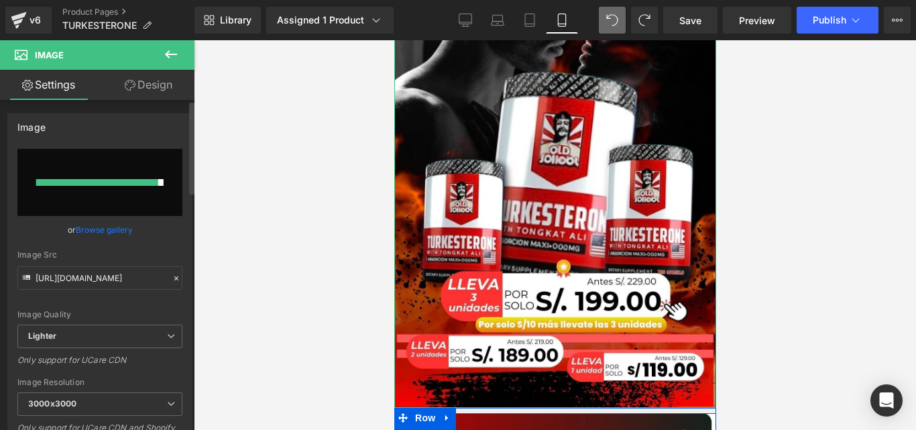
type input "[URL][DOMAIN_NAME]"
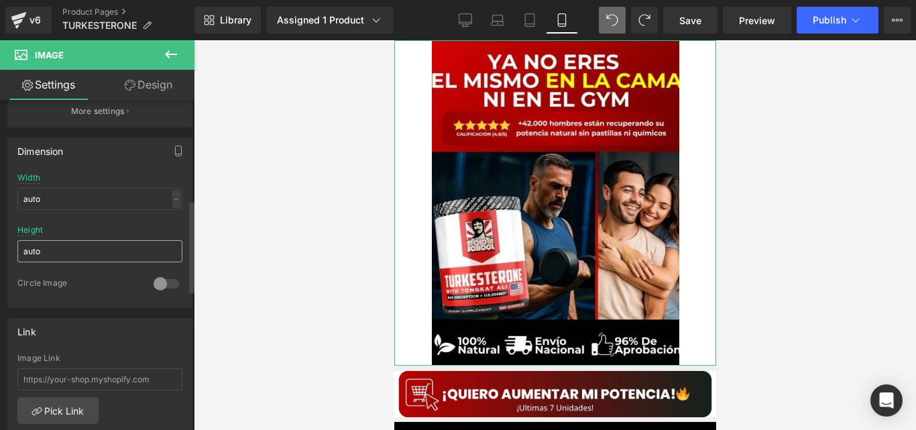
scroll to position [384, 0]
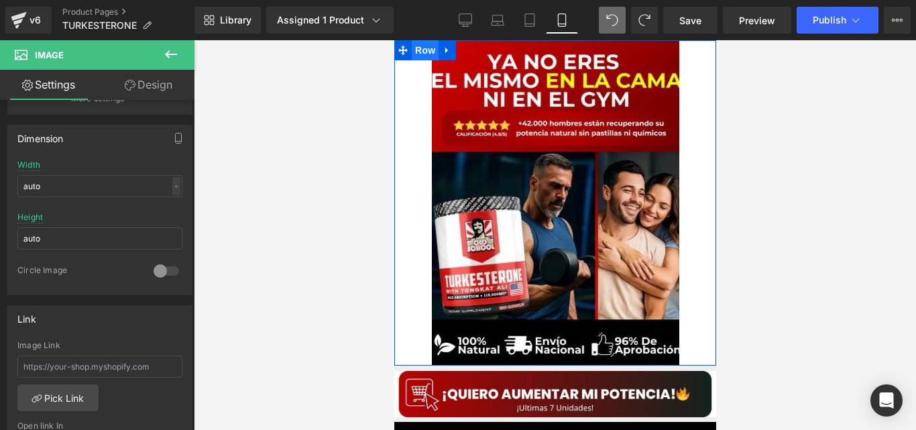
click at [433, 54] on span "Row" at bounding box center [424, 50] width 27 height 20
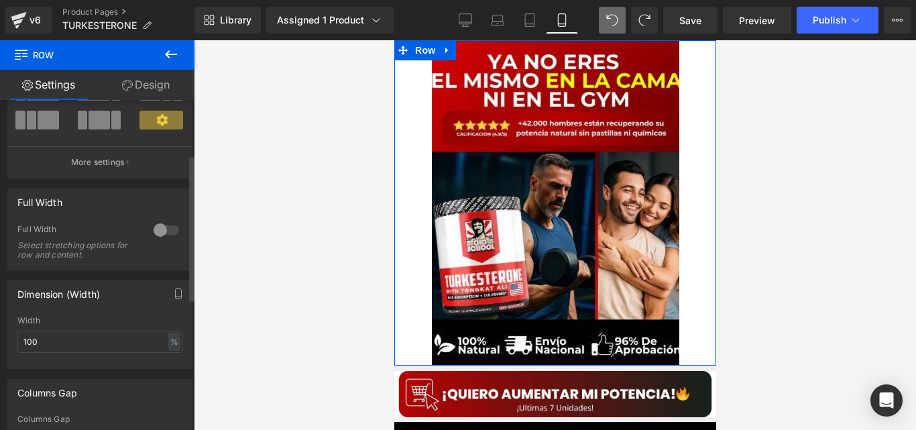
scroll to position [124, 0]
click at [159, 219] on div at bounding box center [166, 227] width 32 height 21
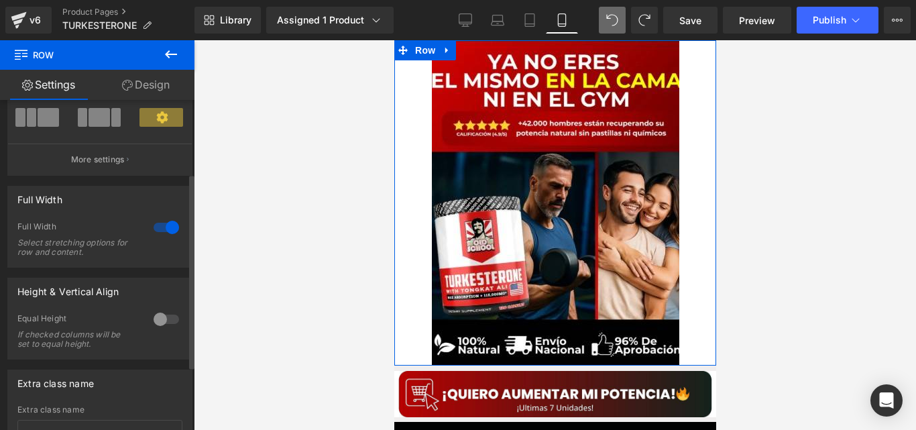
click at [162, 227] on div at bounding box center [166, 227] width 32 height 21
click at [168, 306] on div "Height & Vertical Align 0 Equal Height If checked columns will be set to equal …" at bounding box center [99, 319] width 185 height 82
click at [164, 320] on div at bounding box center [166, 318] width 32 height 21
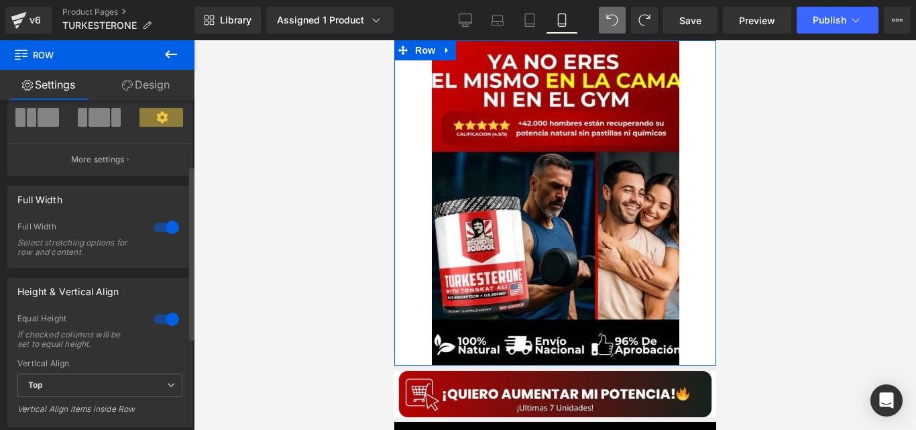
click at [164, 320] on div at bounding box center [166, 318] width 32 height 21
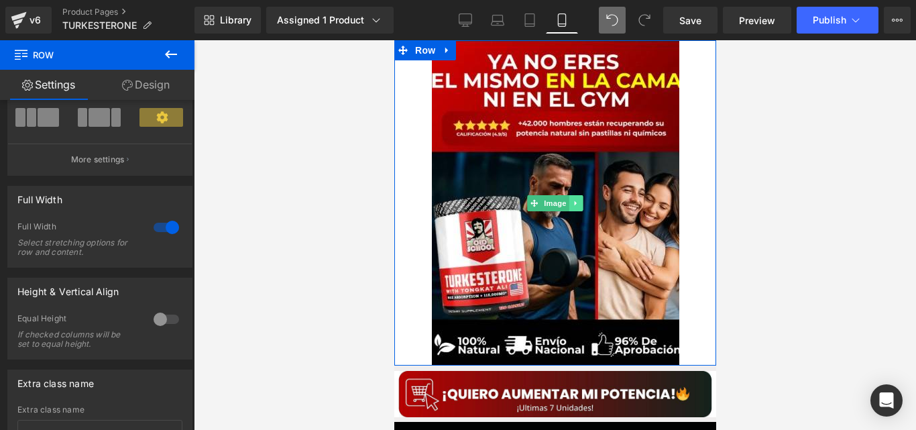
click at [574, 202] on icon at bounding box center [575, 202] width 2 height 5
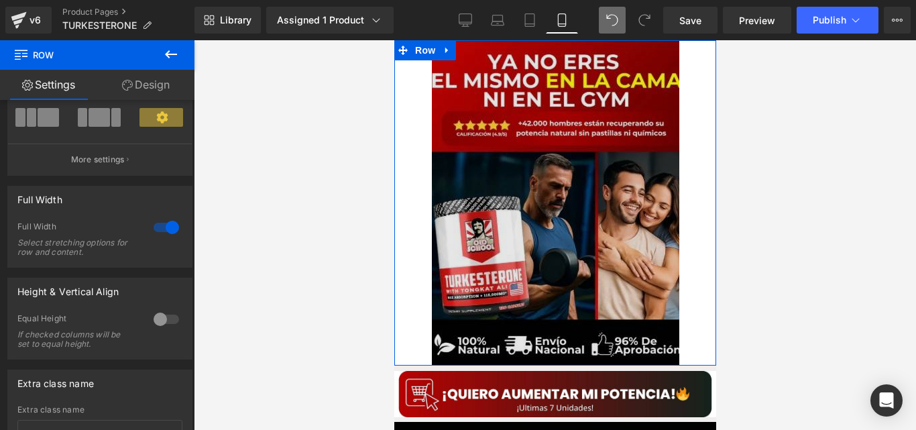
click at [442, 62] on img at bounding box center [554, 202] width 247 height 325
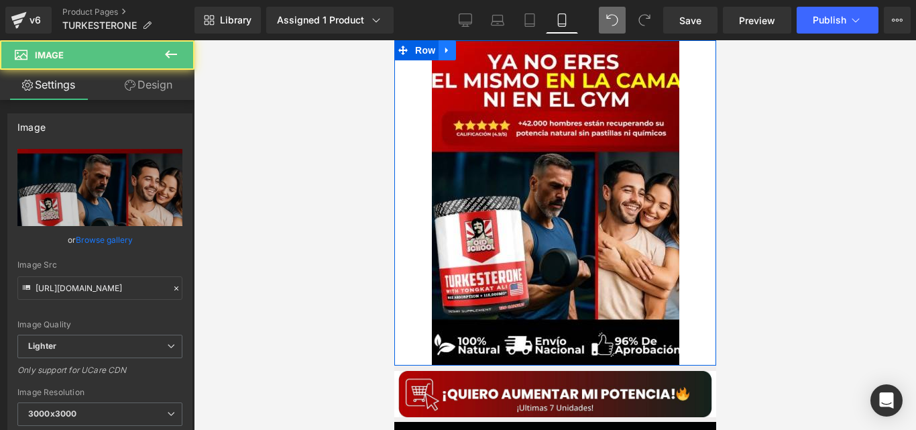
click at [442, 53] on icon at bounding box center [446, 51] width 9 height 10
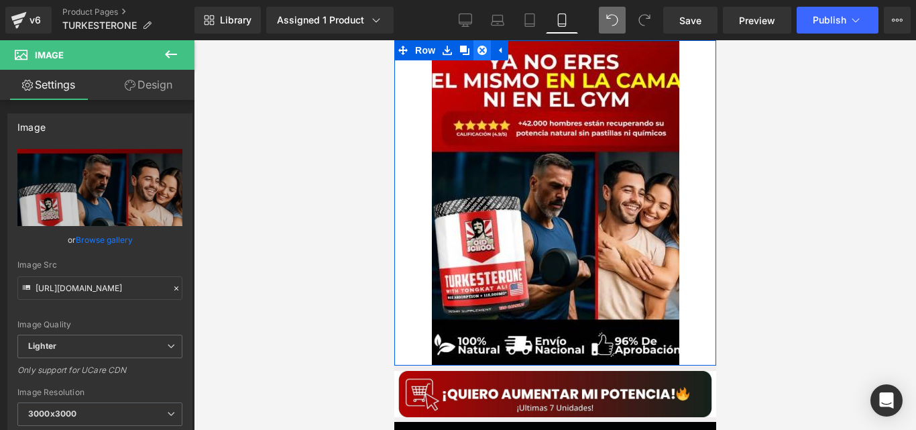
click at [477, 54] on icon at bounding box center [481, 50] width 9 height 9
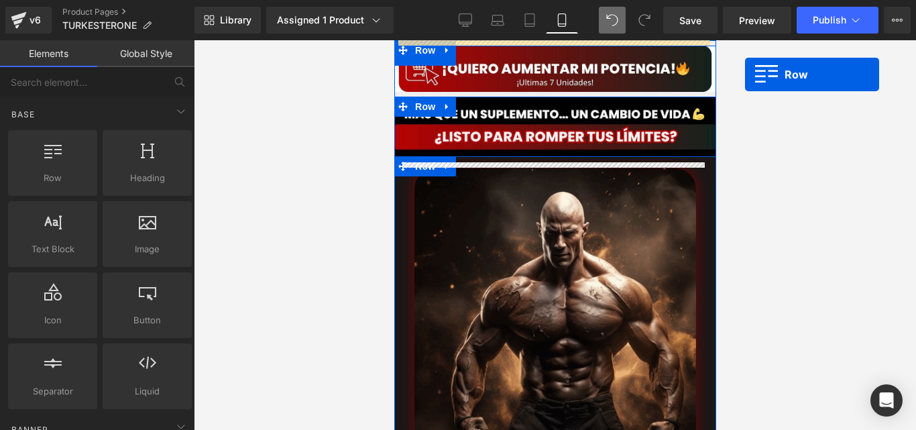
drag, startPoint x: 74, startPoint y: 169, endPoint x: 745, endPoint y: 74, distance: 677.2
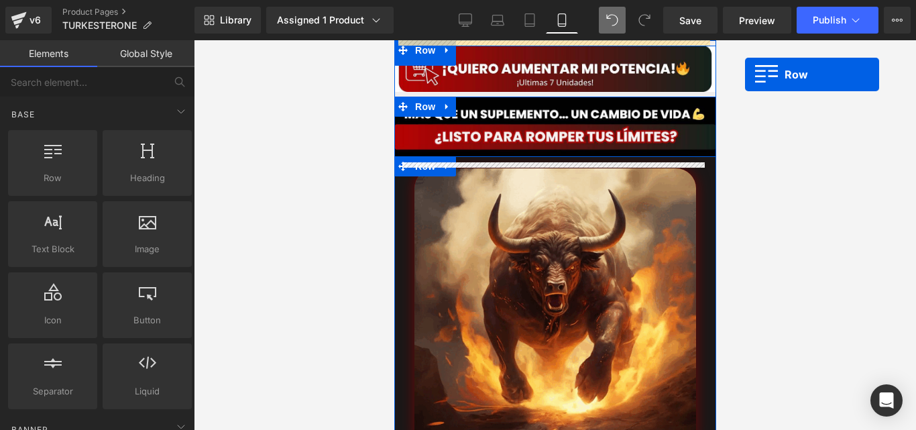
click at [745, 74] on div "Row You are previewing how the will restyle your page. You can not edit Element…" at bounding box center [458, 226] width 916 height 453
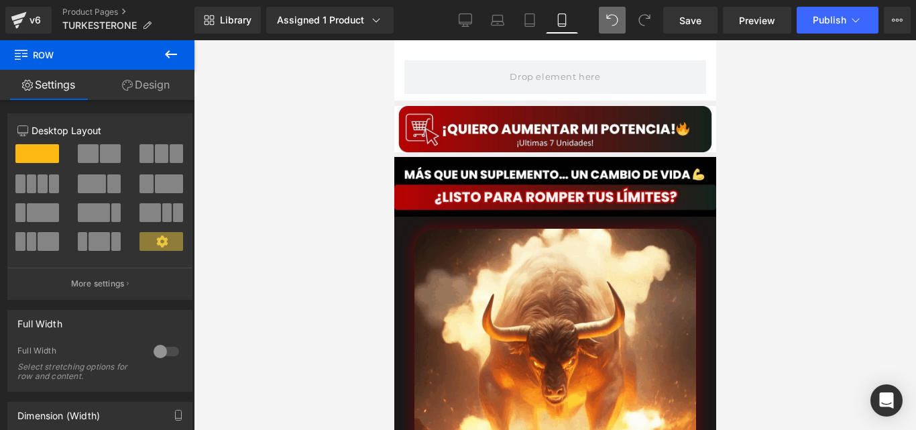
click at [168, 62] on icon at bounding box center [171, 54] width 16 height 16
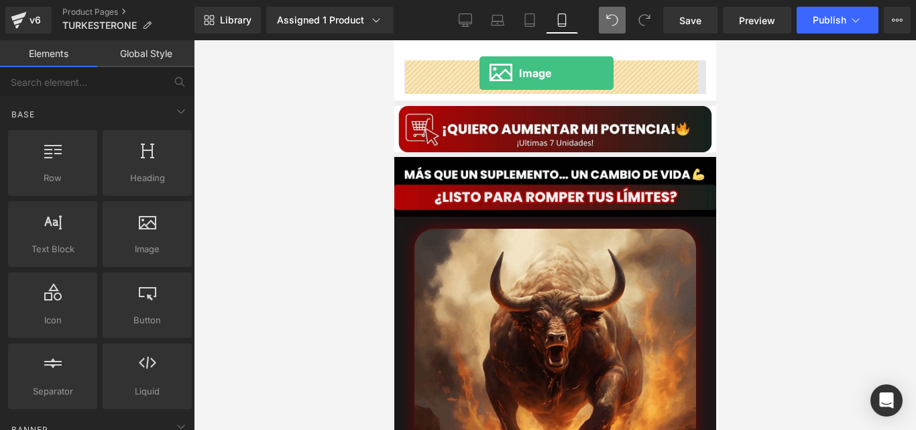
drag, startPoint x: 535, startPoint y: 266, endPoint x: 479, endPoint y: 73, distance: 201.2
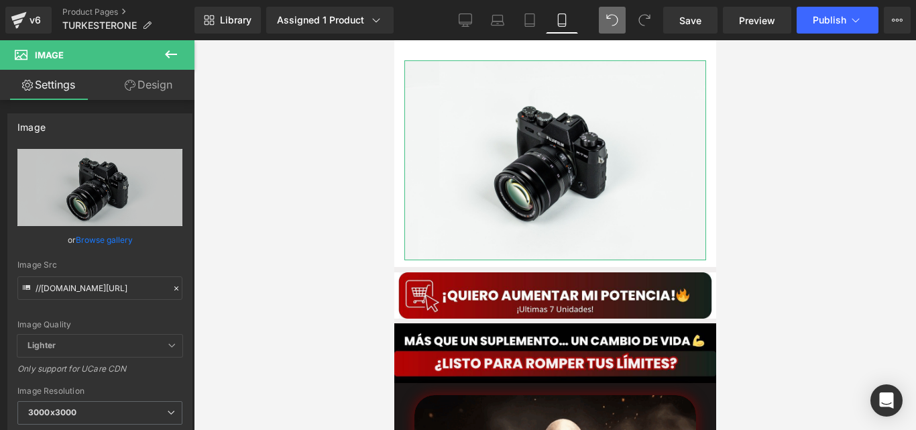
click at [148, 87] on link "Design" at bounding box center [148, 85] width 97 height 30
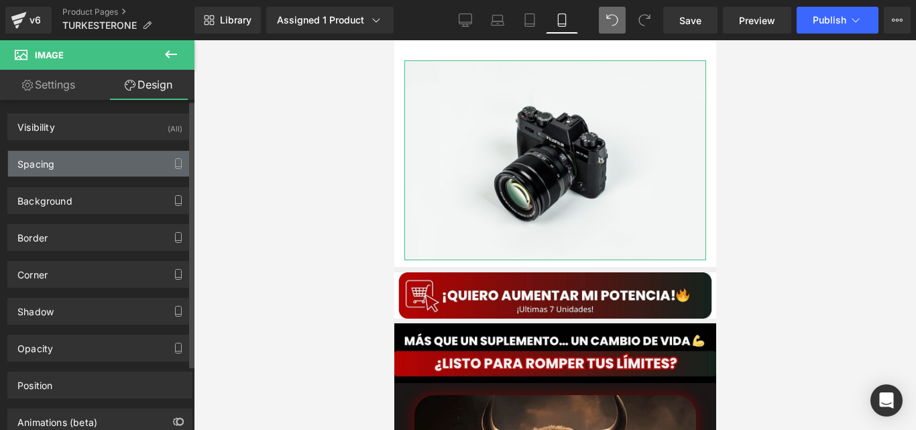
click at [137, 160] on div "Spacing" at bounding box center [100, 163] width 184 height 25
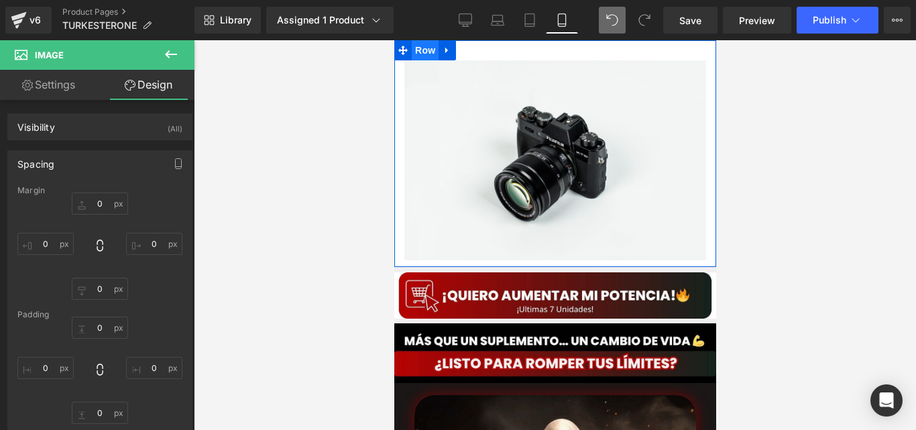
click at [426, 48] on span "Row" at bounding box center [424, 50] width 27 height 20
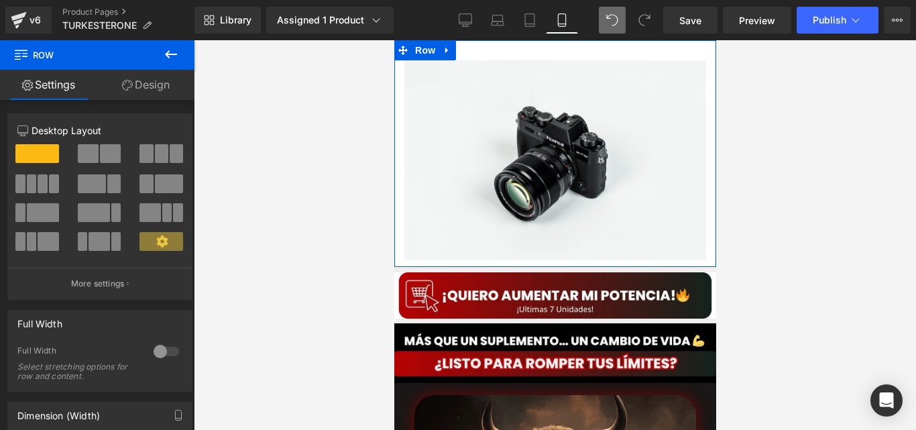
click at [169, 80] on link "Design" at bounding box center [145, 85] width 97 height 30
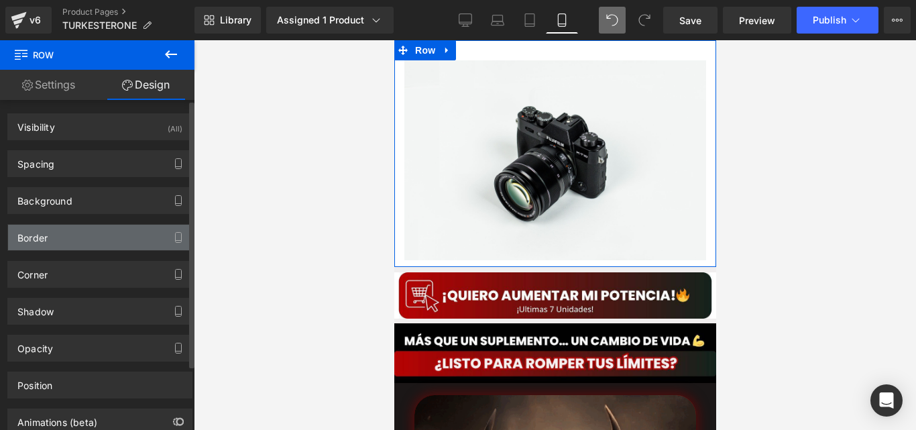
type input "0"
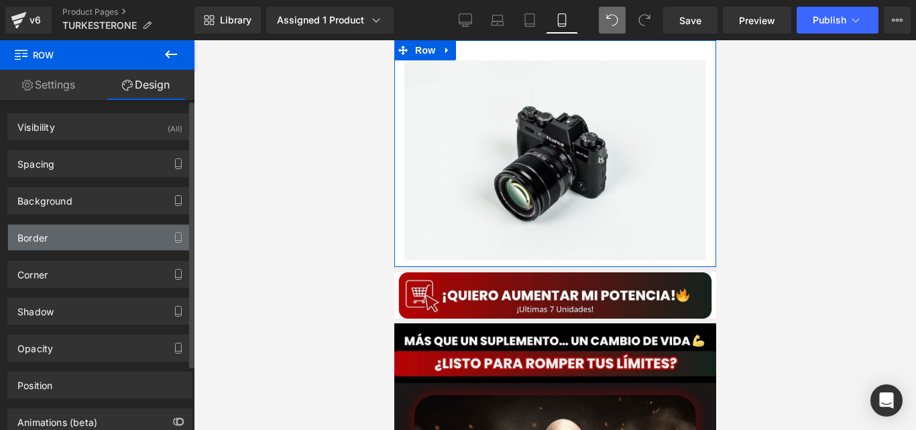
type input "0"
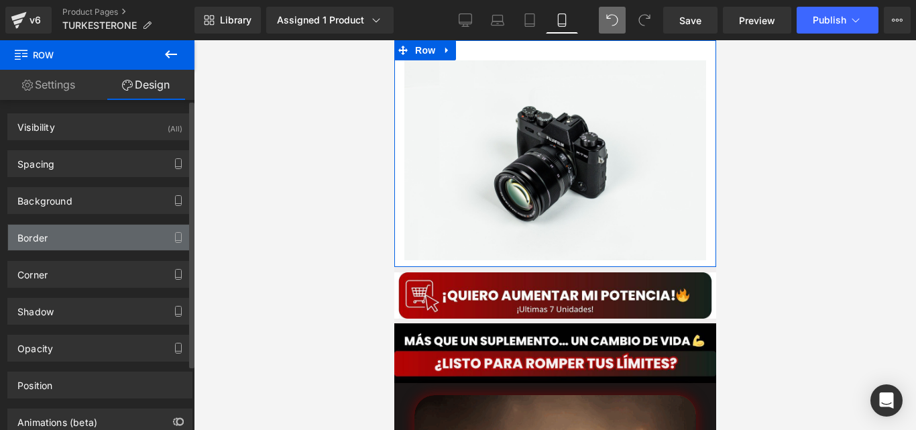
type input "30"
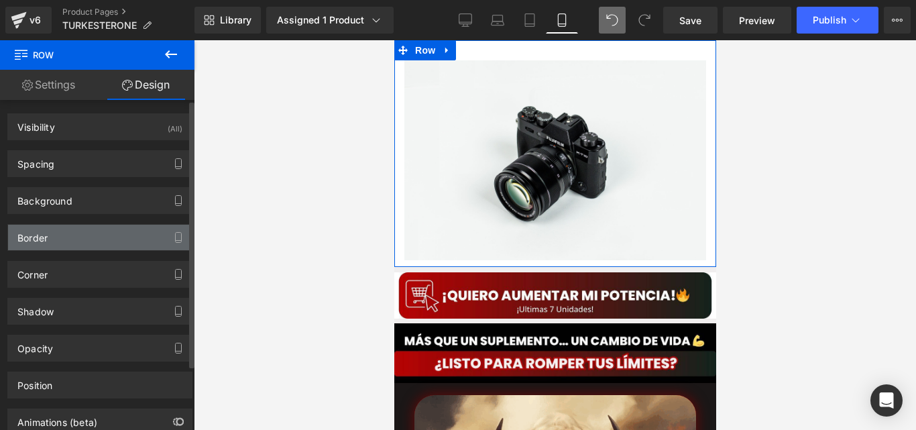
type input "0"
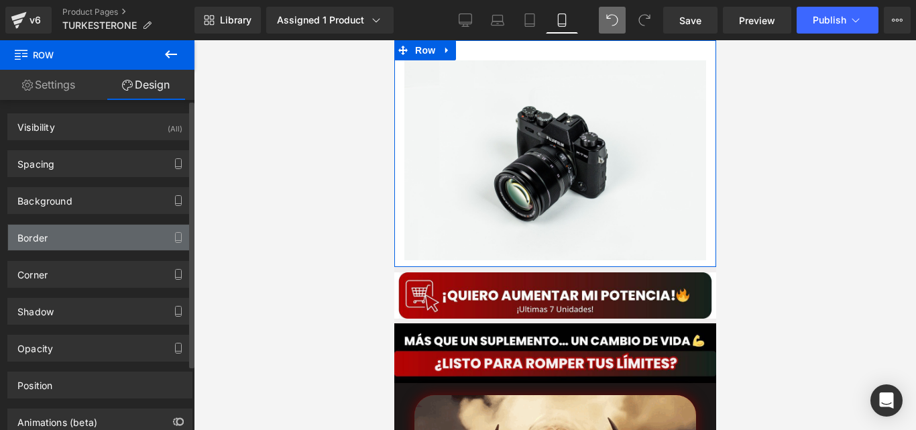
type input "10"
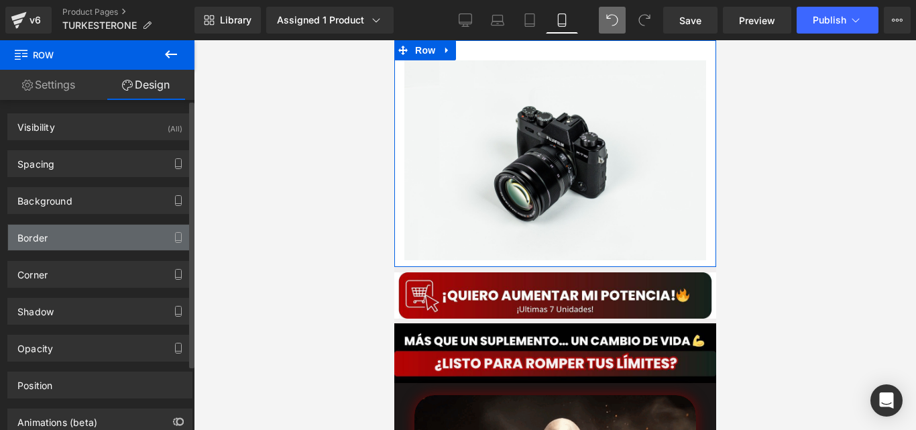
type input "0"
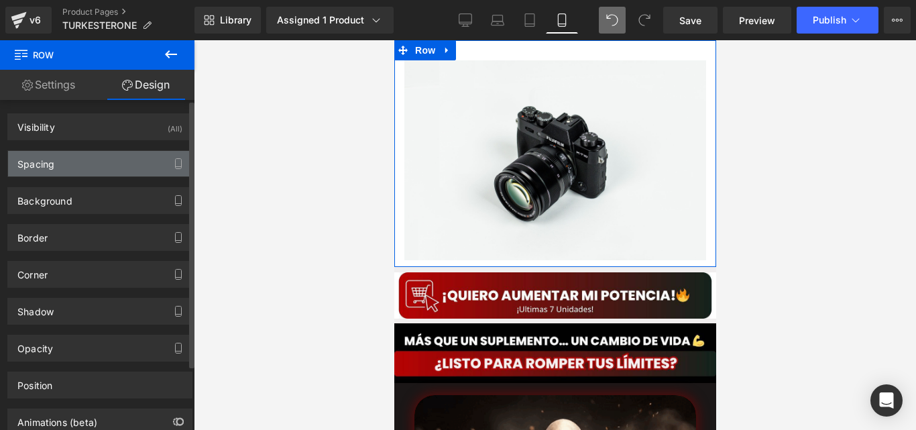
click at [98, 174] on div "Spacing" at bounding box center [100, 163] width 184 height 25
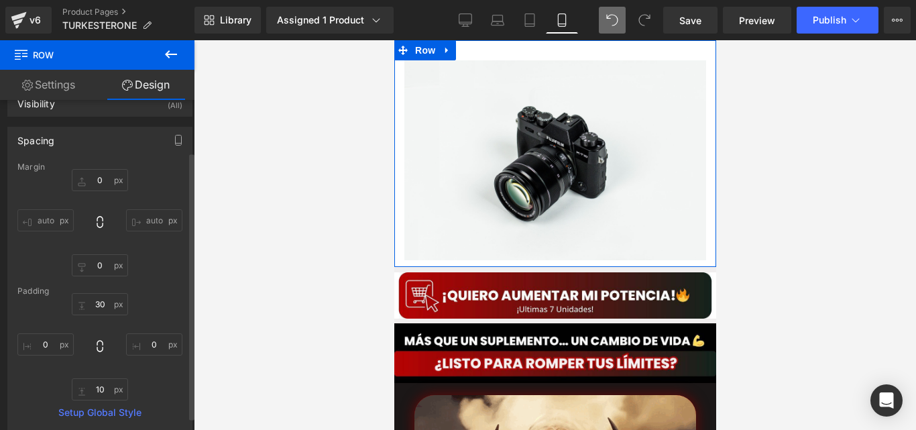
scroll to position [107, 0]
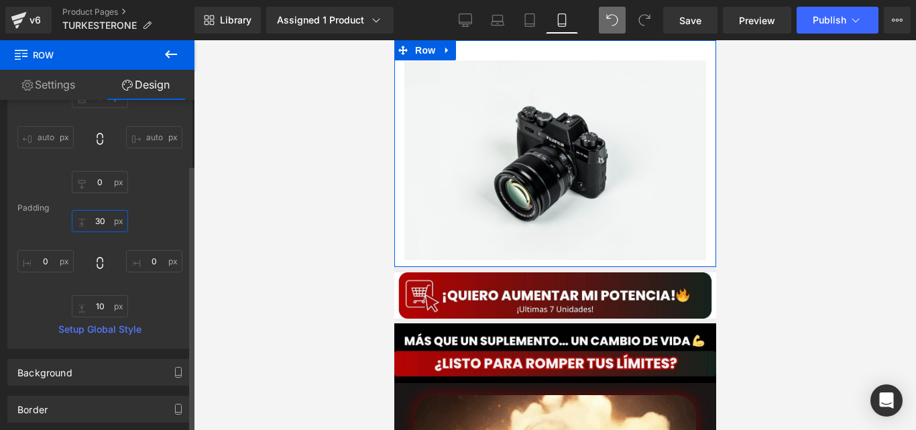
click at [107, 219] on input "30" at bounding box center [100, 221] width 56 height 22
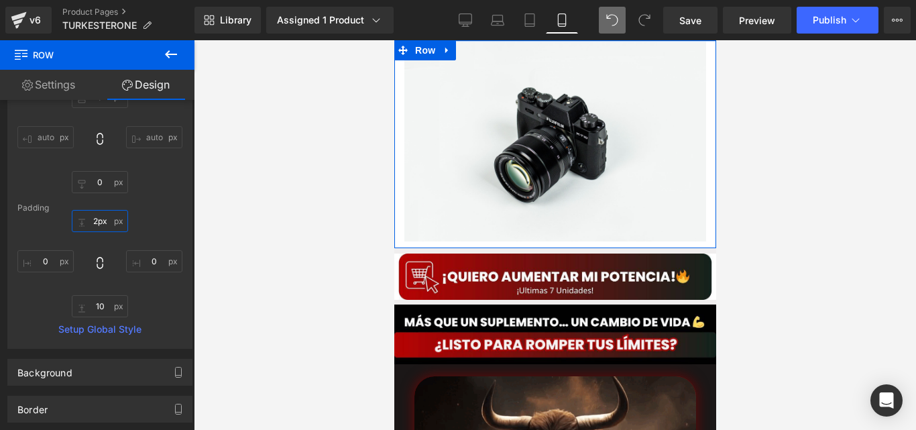
drag, startPoint x: 462, startPoint y: 59, endPoint x: 465, endPoint y: 28, distance: 31.0
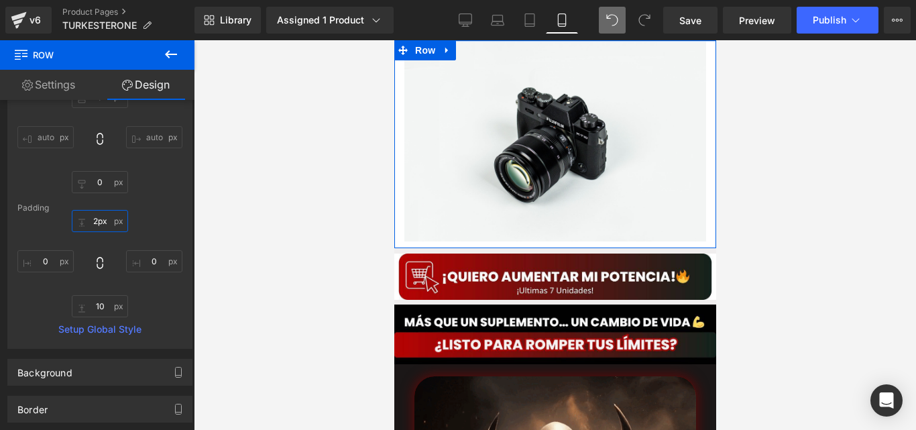
click at [465, 40] on html "Ir directamente al contenido Image Row Image Image Image Row Row Row Image Row …" at bounding box center [555, 235] width 322 height 390
click at [512, 40] on html "Ir directamente al contenido Image Row Image Image Image Row Row Row Image Row …" at bounding box center [555, 235] width 322 height 390
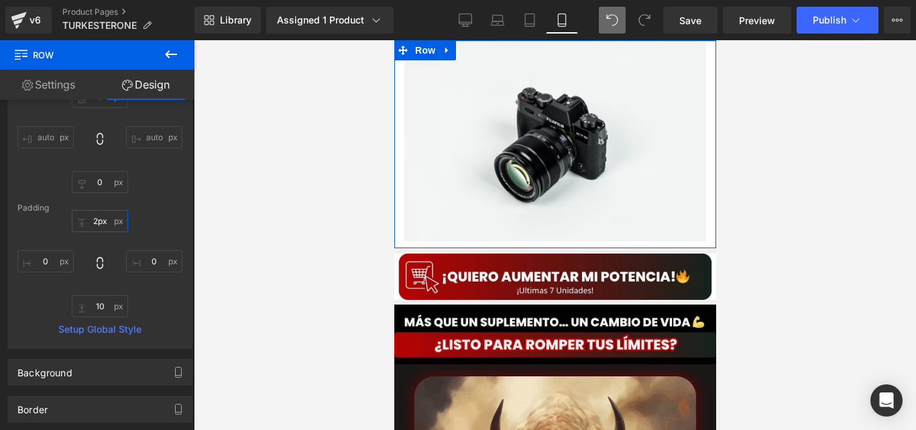
type input "2px"
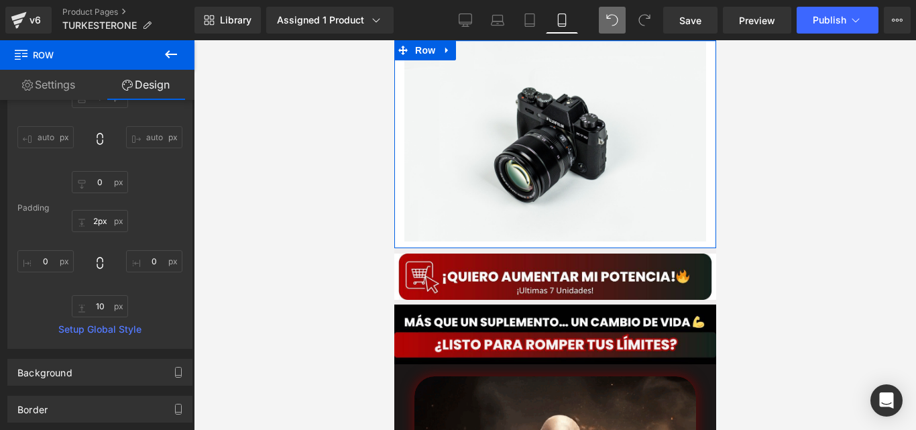
click at [512, 36] on div "Library Assigned 1 Product Product Preview TURKESTERONE® ANABÓLICO NATURAL |Ene…" at bounding box center [555, 20] width 722 height 40
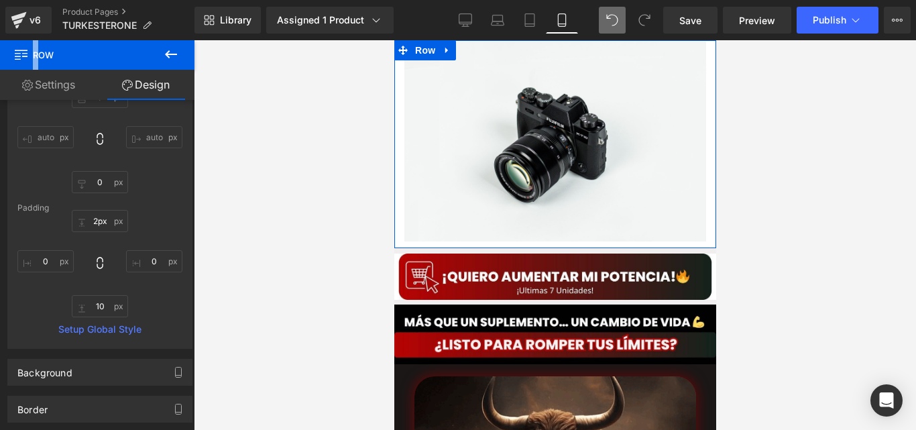
click at [512, 36] on div "Library Assigned 1 Product Product Preview TURKESTERONE® ANABÓLICO NATURAL |Ene…" at bounding box center [555, 20] width 722 height 40
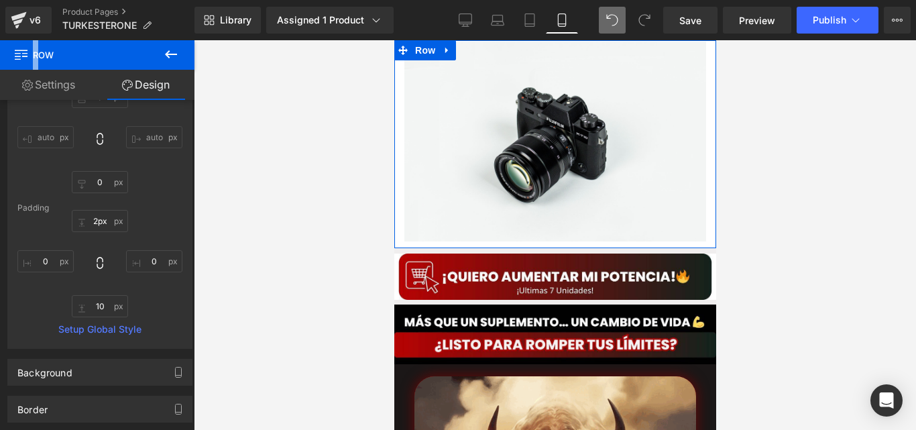
click at [512, 36] on div "Library Assigned 1 Product Product Preview TURKESTERONE® ANABÓLICO NATURAL |Ene…" at bounding box center [555, 20] width 722 height 40
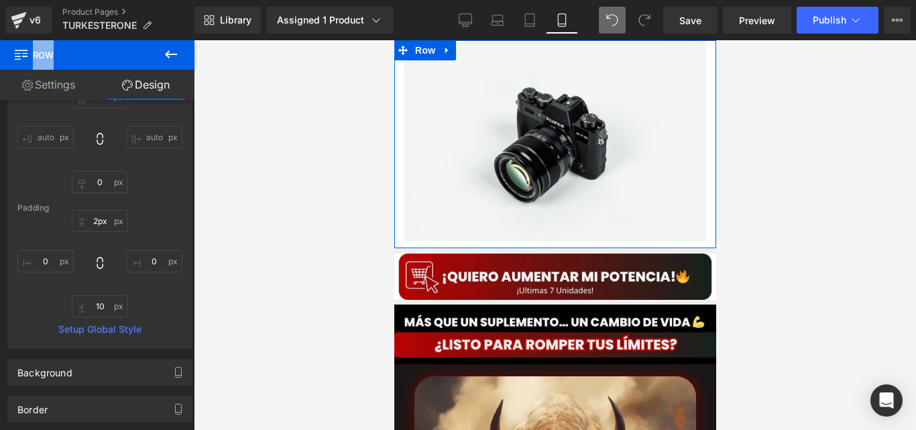
click at [512, 36] on div "Library Assigned 1 Product Product Preview TURKESTERONE® ANABÓLICO NATURAL |Ene…" at bounding box center [555, 20] width 722 height 40
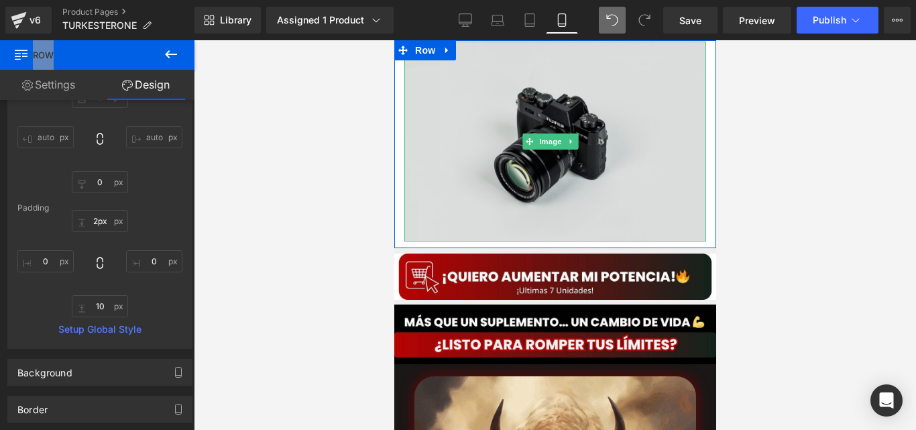
click at [557, 148] on img at bounding box center [555, 142] width 302 height 200
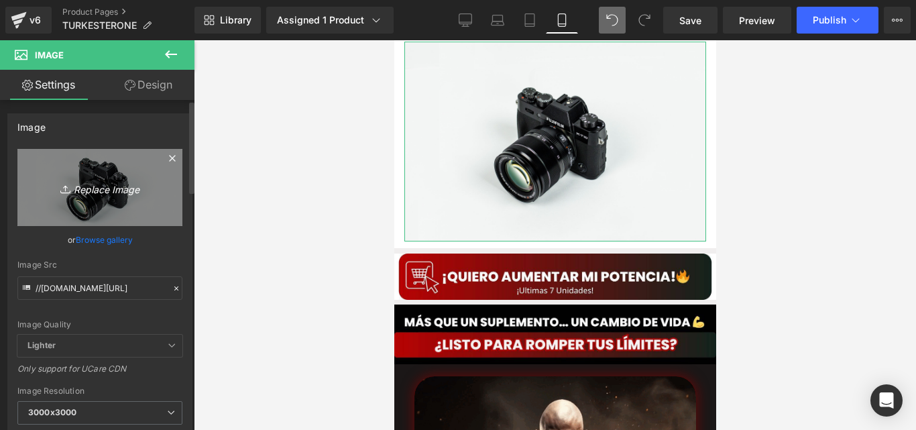
click at [85, 183] on icon "Replace Image" at bounding box center [99, 187] width 107 height 17
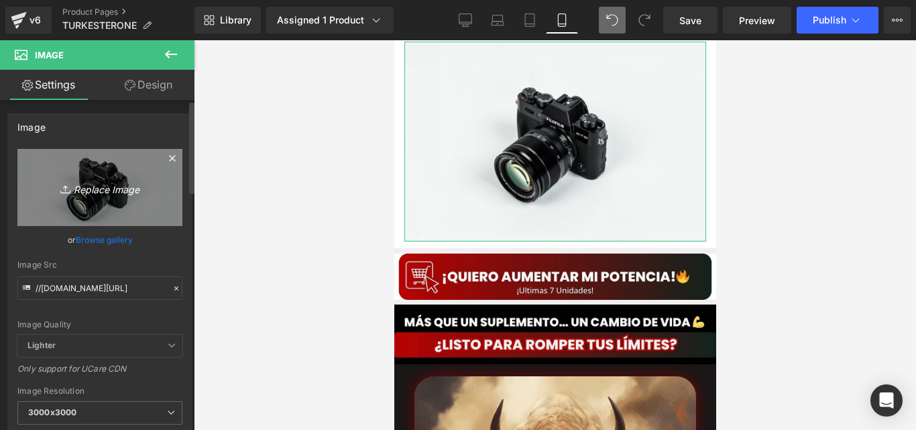
type input "C:\fakepath\Captura de pantalla [DATE] 155743.jpeg"
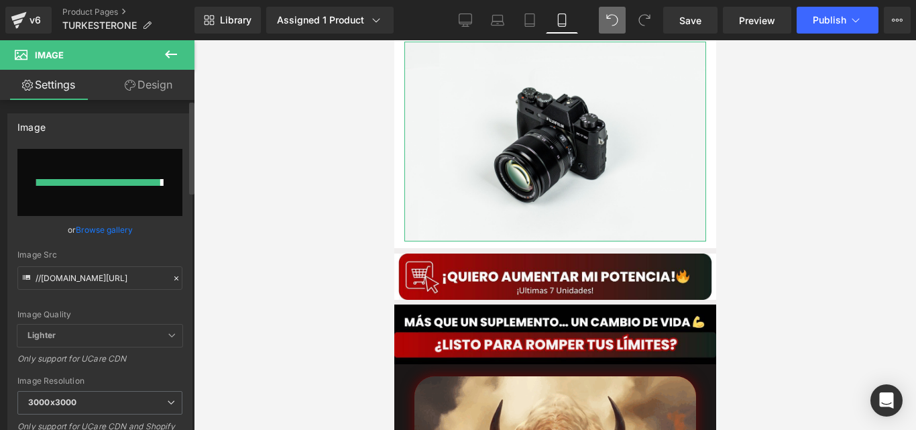
type input "[URL][DOMAIN_NAME]"
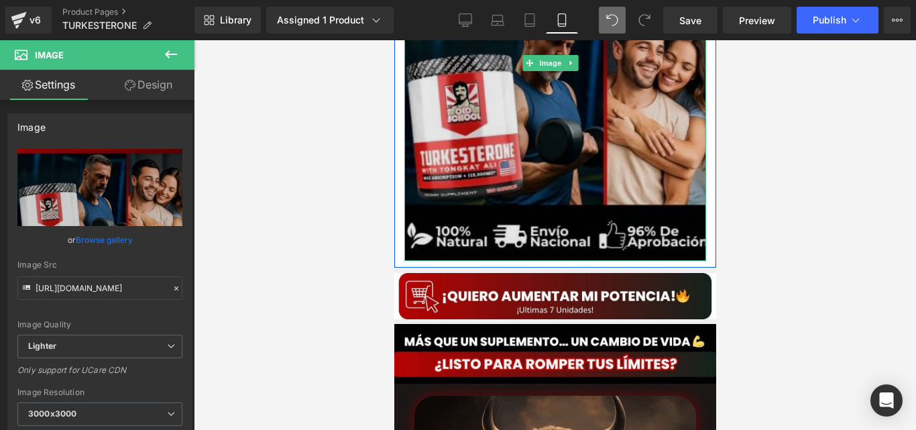
scroll to position [190, 0]
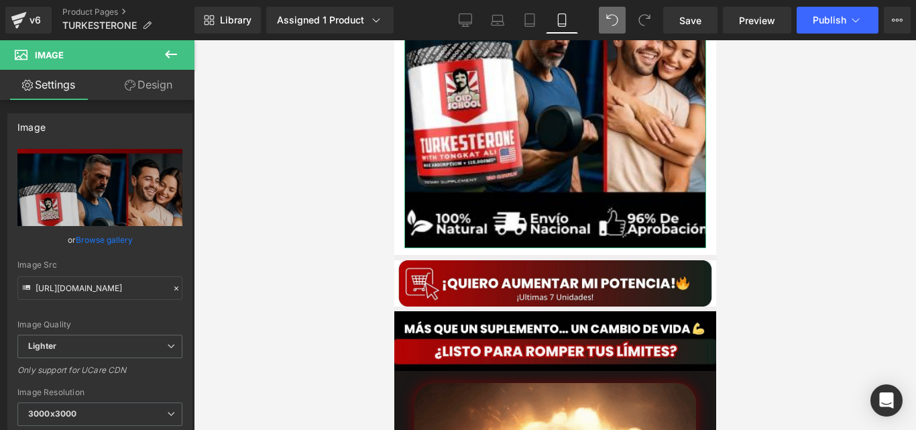
click at [152, 70] on link "Design" at bounding box center [148, 85] width 97 height 30
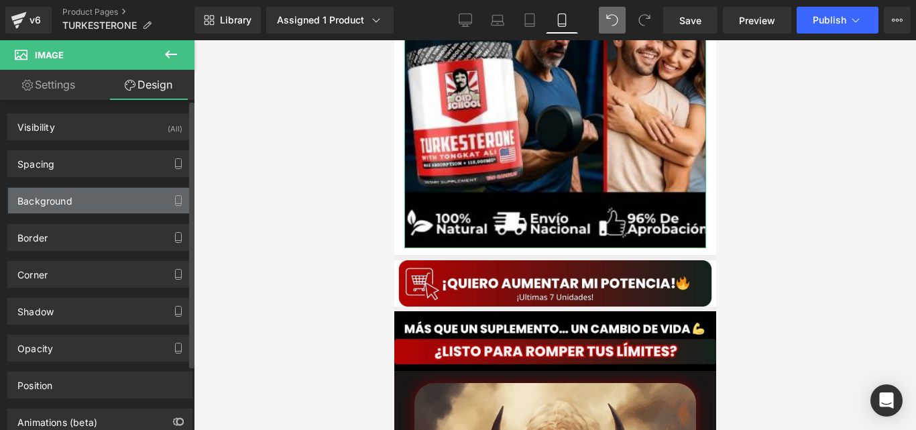
type input "0"
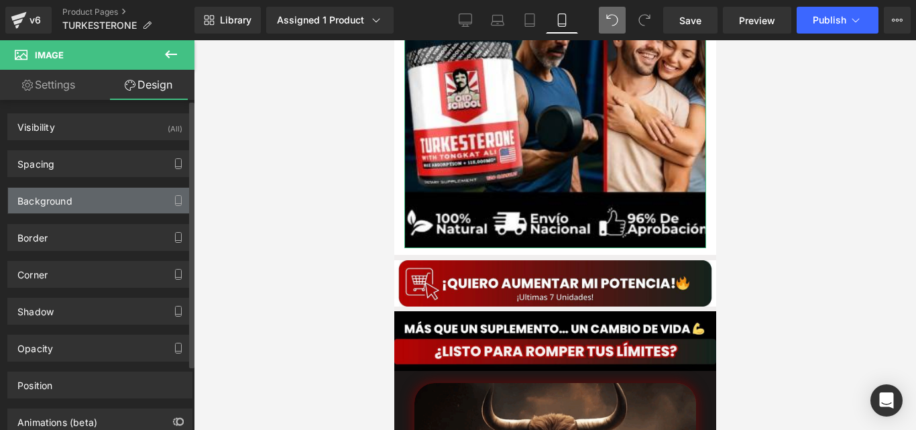
type input "0"
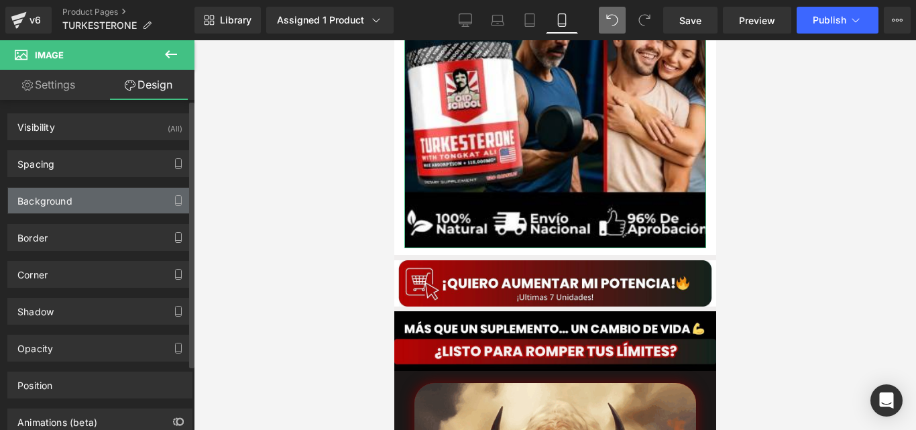
type input "0"
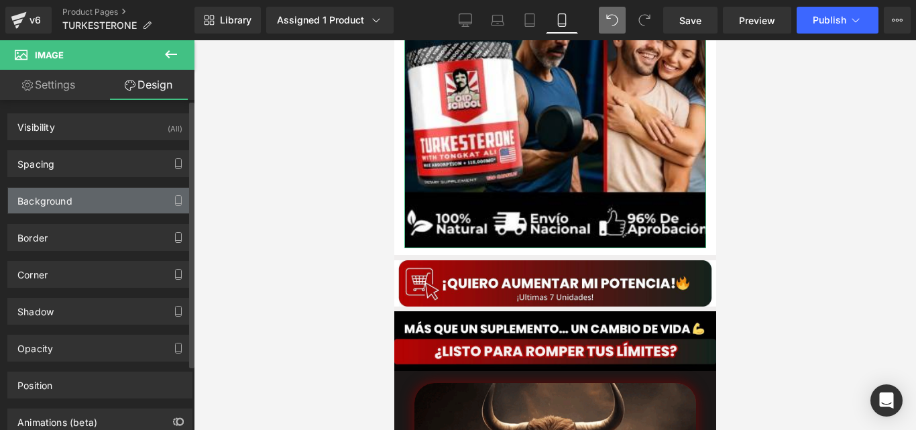
type input "0"
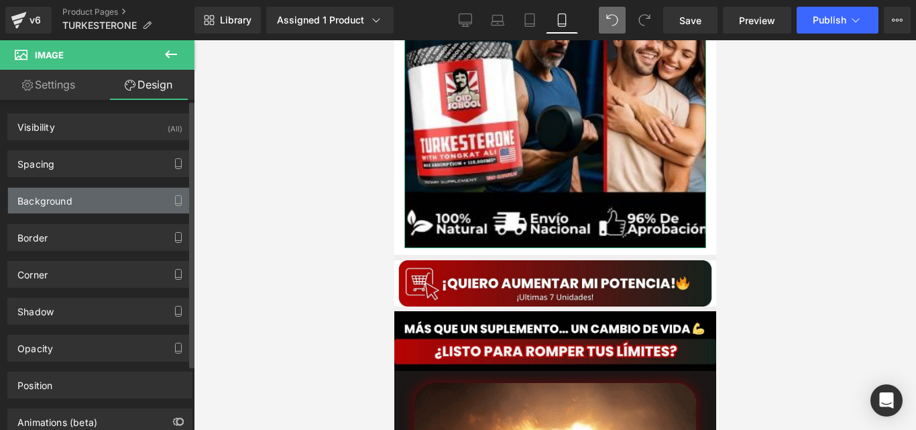
type input "0"
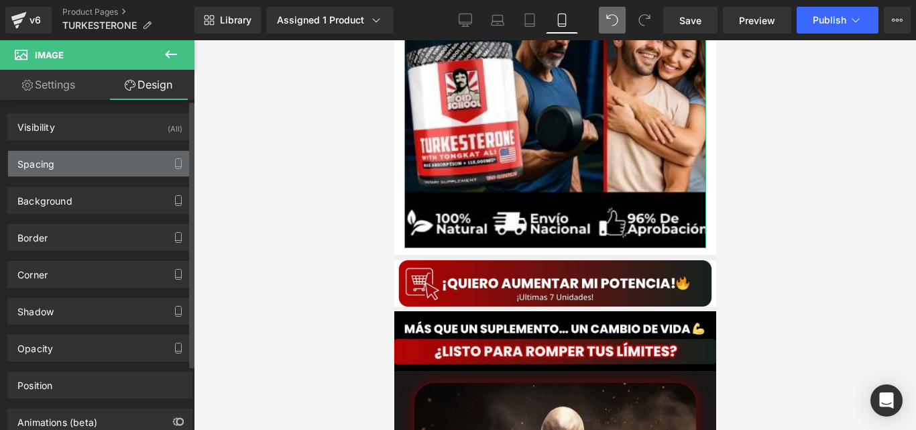
click at [95, 154] on div "Spacing" at bounding box center [100, 163] width 184 height 25
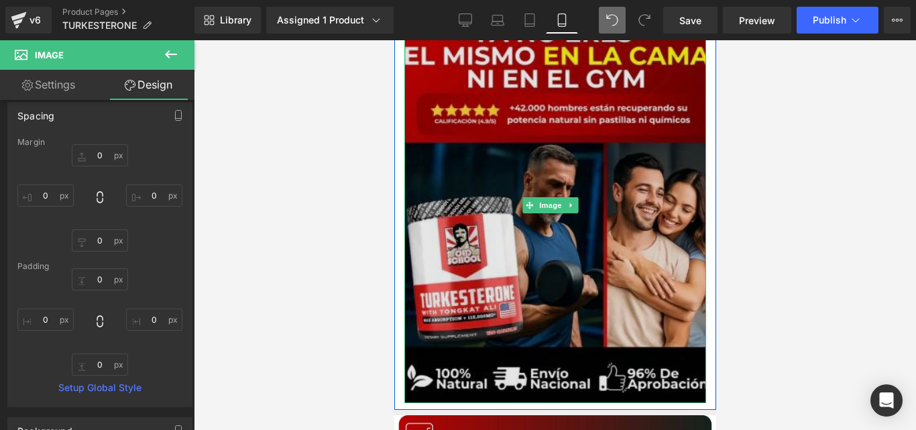
scroll to position [0, 0]
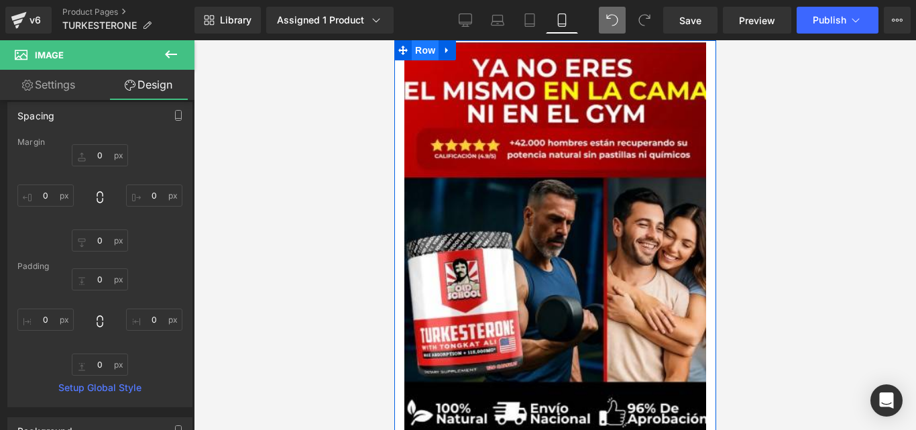
click at [428, 55] on span "Row" at bounding box center [424, 50] width 27 height 20
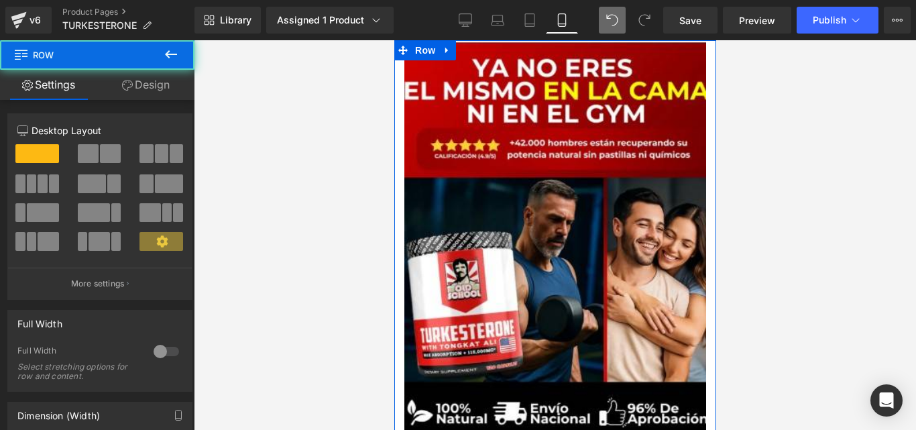
click at [164, 87] on link "Design" at bounding box center [145, 85] width 97 height 30
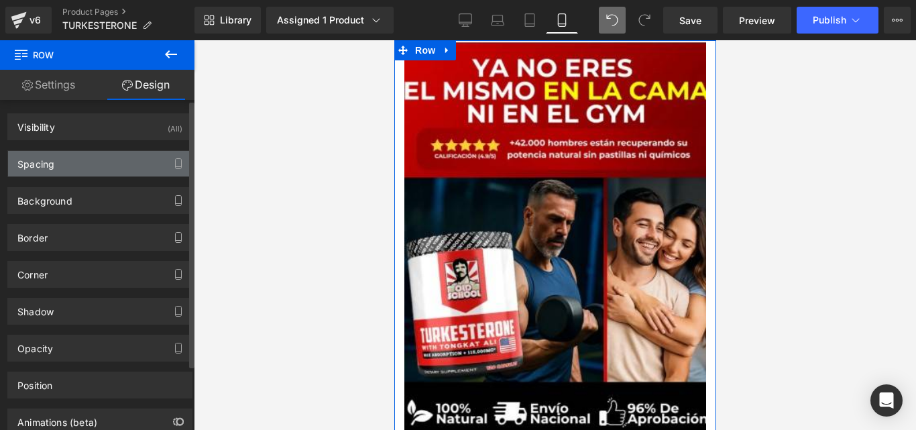
type input "0"
type input "2"
type input "0"
type input "10"
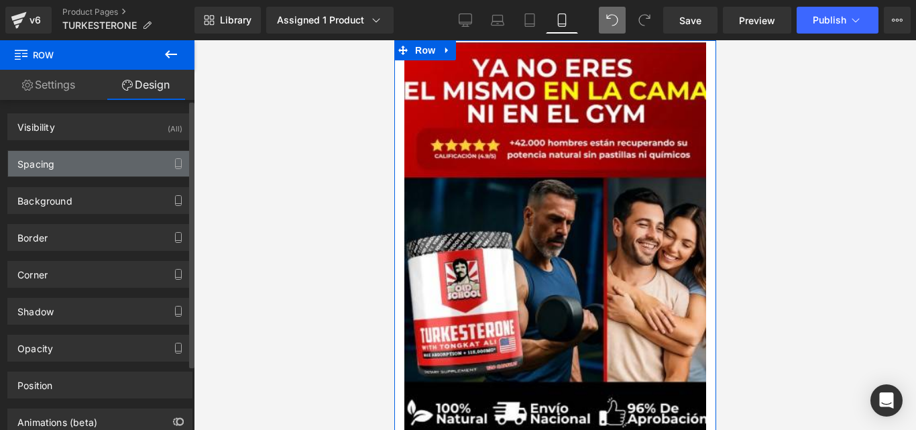
type input "0"
click at [143, 162] on div "Spacing" at bounding box center [100, 163] width 184 height 25
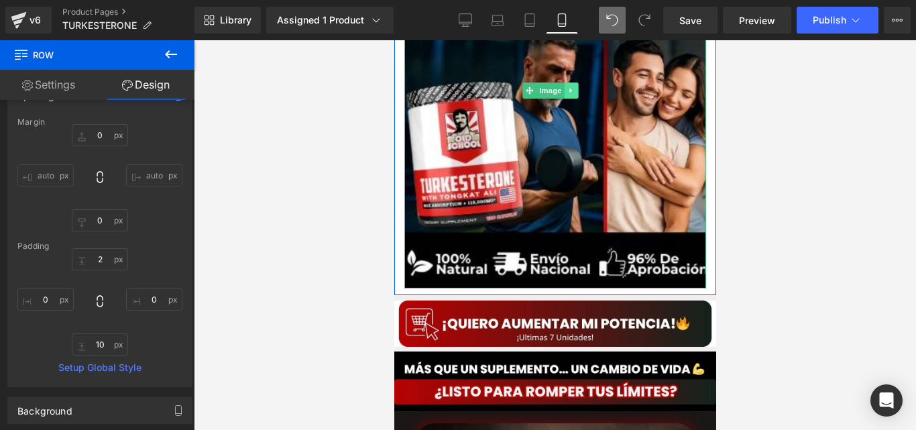
scroll to position [150, 0]
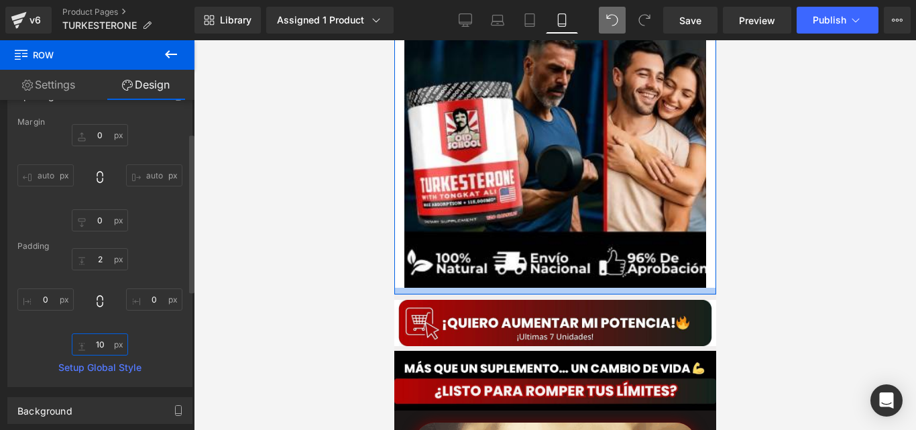
click at [107, 345] on input "10" at bounding box center [100, 344] width 56 height 22
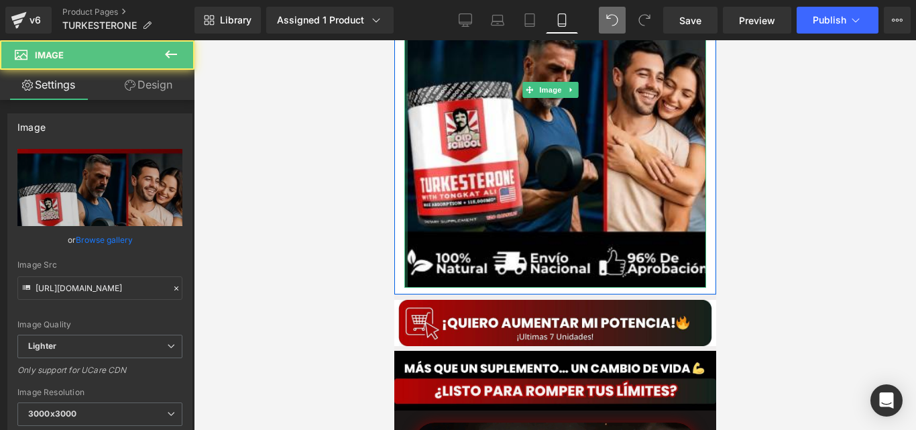
drag, startPoint x: 403, startPoint y: 194, endPoint x: 786, endPoint y: 233, distance: 384.9
click at [396, 193] on div "Image Row NaNpx" at bounding box center [555, 92] width 322 height 404
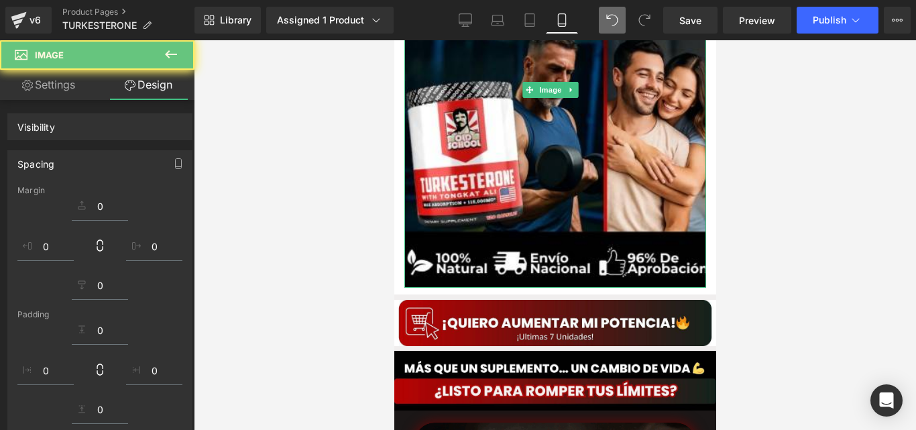
click at [392, 193] on div at bounding box center [555, 235] width 722 height 390
click at [400, 193] on div "Image" at bounding box center [555, 89] width 322 height 396
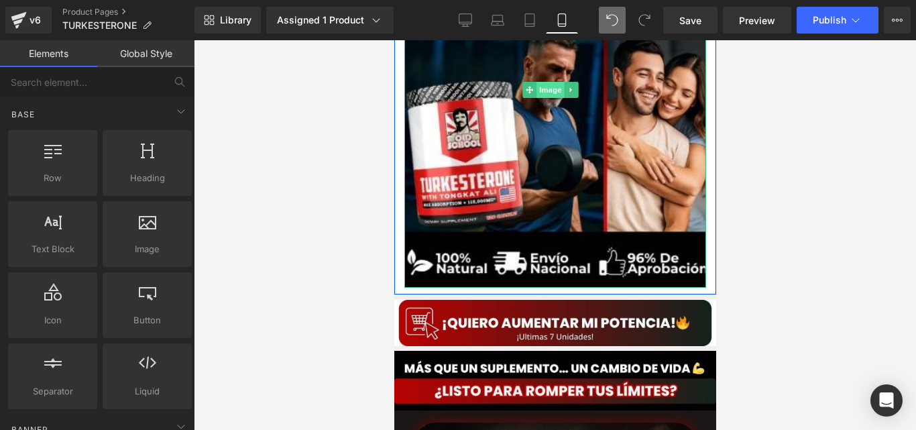
click at [542, 83] on span "Image" at bounding box center [550, 90] width 28 height 16
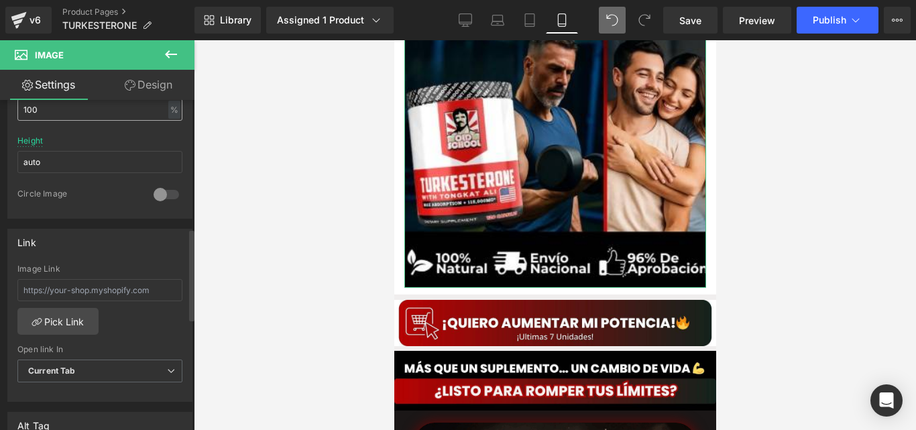
scroll to position [461, 0]
click at [152, 74] on link "Design" at bounding box center [148, 85] width 97 height 30
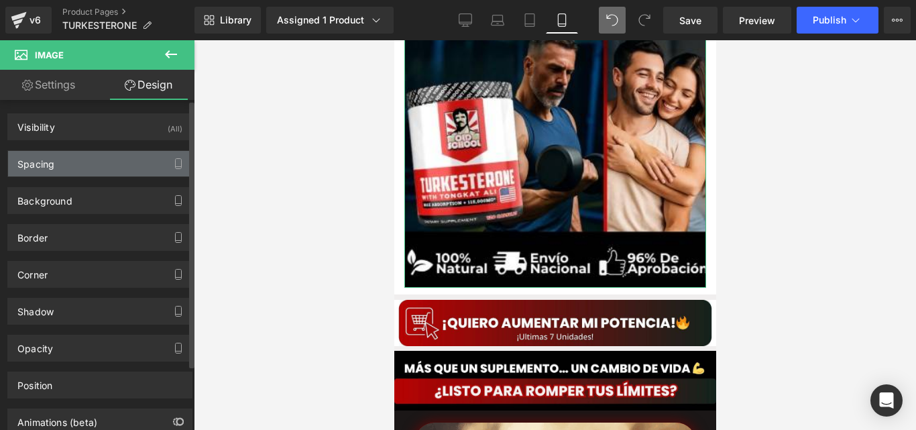
click at [95, 172] on div "Spacing" at bounding box center [100, 163] width 184 height 25
type input "0"
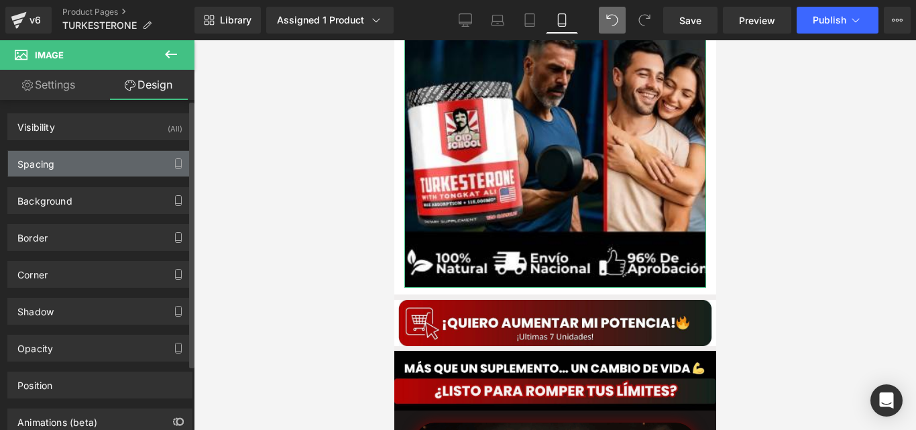
type input "0"
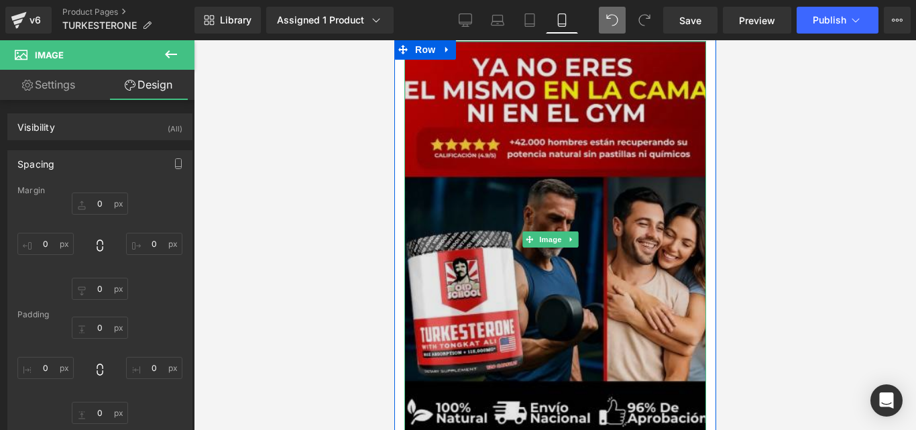
scroll to position [0, 0]
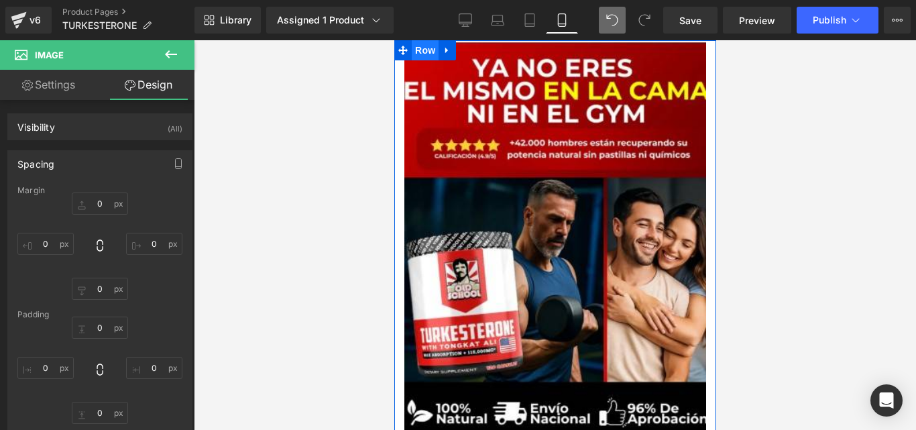
click at [420, 51] on span "Row" at bounding box center [424, 50] width 27 height 20
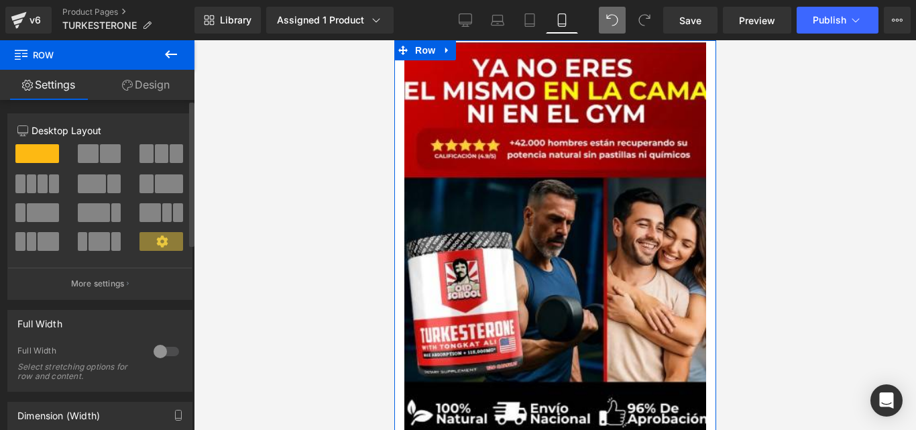
click at [156, 343] on div at bounding box center [166, 351] width 32 height 21
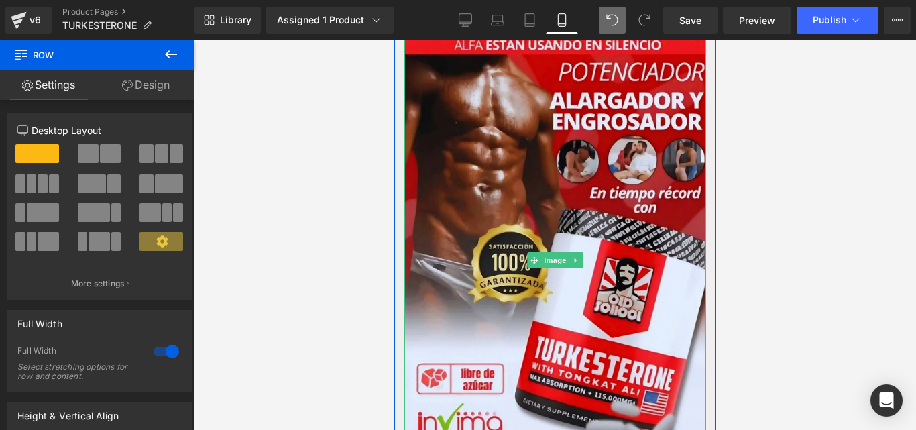
scroll to position [1595, 0]
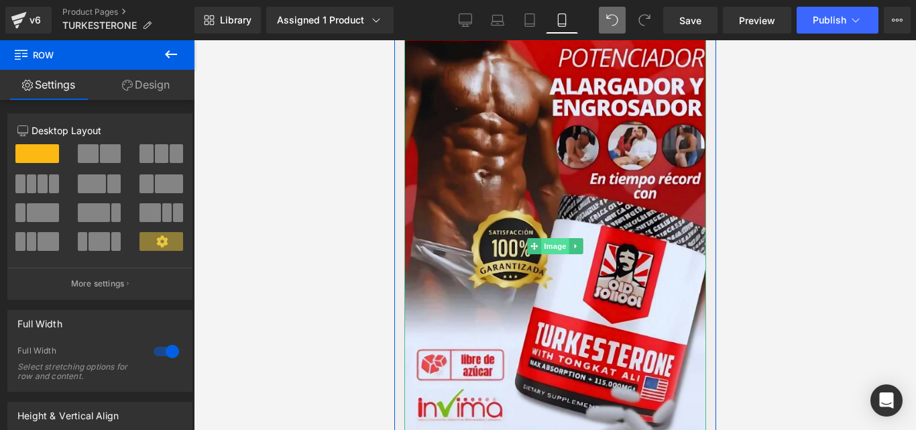
click at [546, 247] on span "Image" at bounding box center [554, 246] width 28 height 16
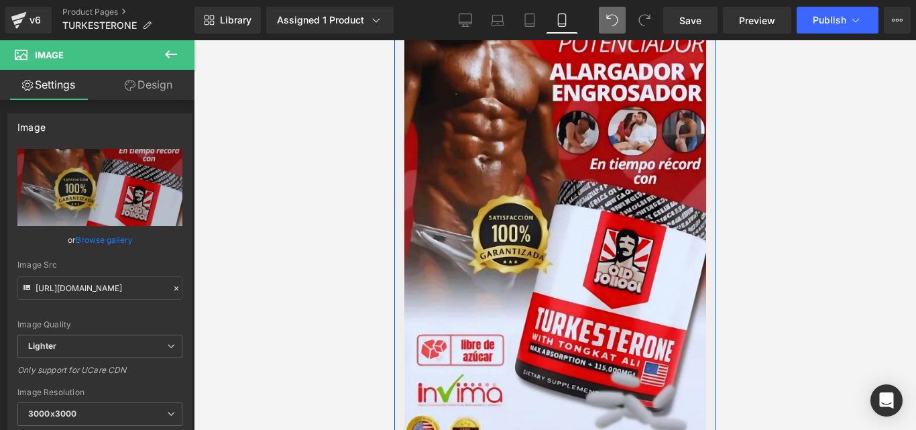
scroll to position [1611, 0]
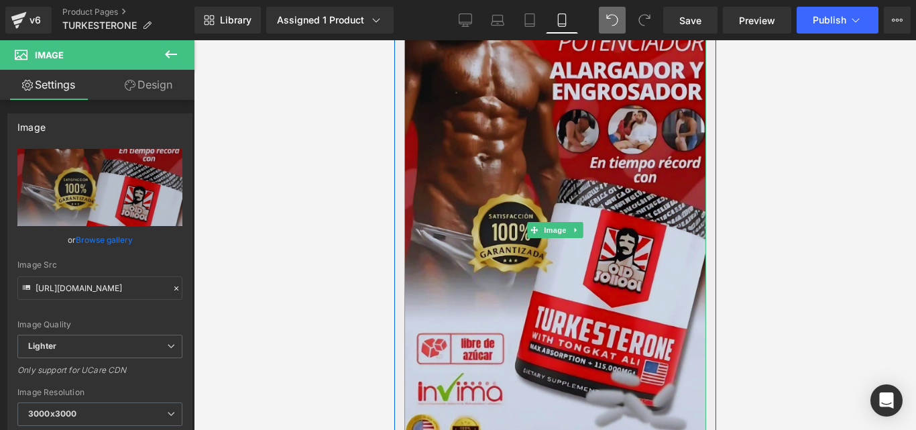
click at [528, 283] on img at bounding box center [555, 230] width 302 height 475
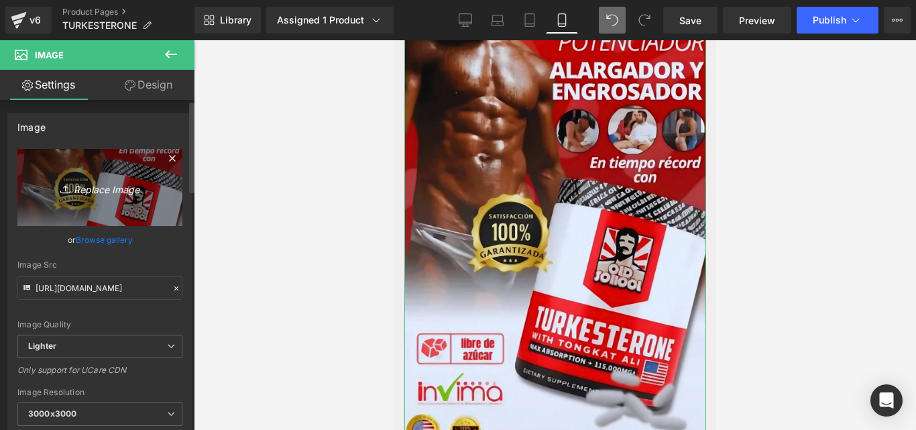
click at [113, 190] on icon "Replace Image" at bounding box center [99, 187] width 107 height 17
type input "C:\fakepath\Captura de pantalla [DATE] 155825.jpeg"
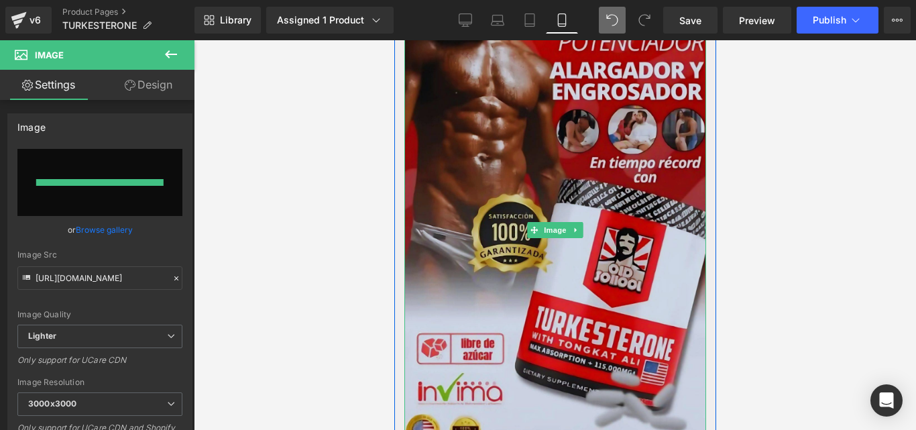
type input "[URL][DOMAIN_NAME]"
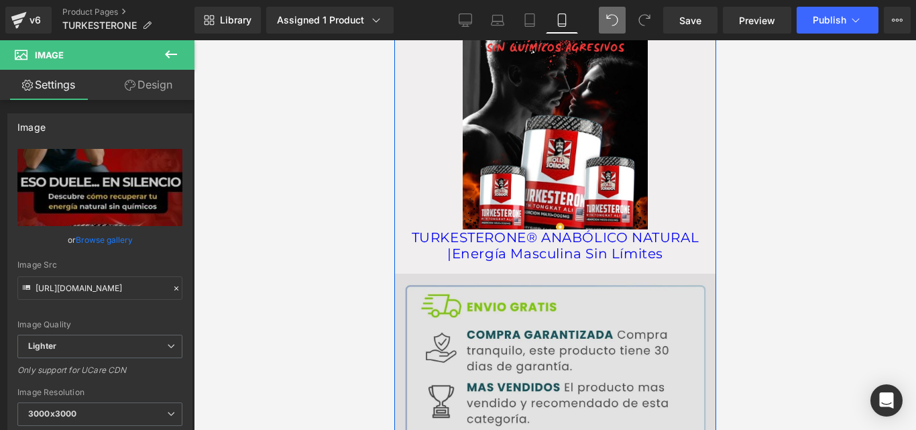
scroll to position [2645, 0]
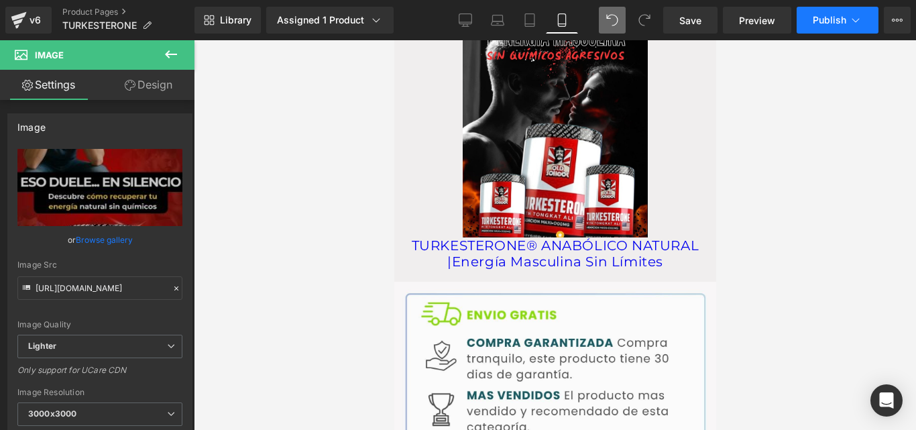
click at [831, 21] on span "Publish" at bounding box center [830, 20] width 34 height 11
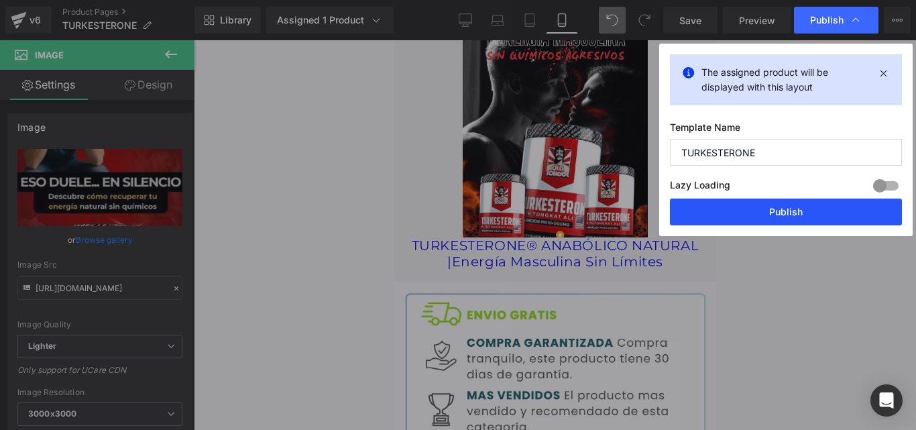
click at [729, 207] on button "Publish" at bounding box center [786, 211] width 232 height 27
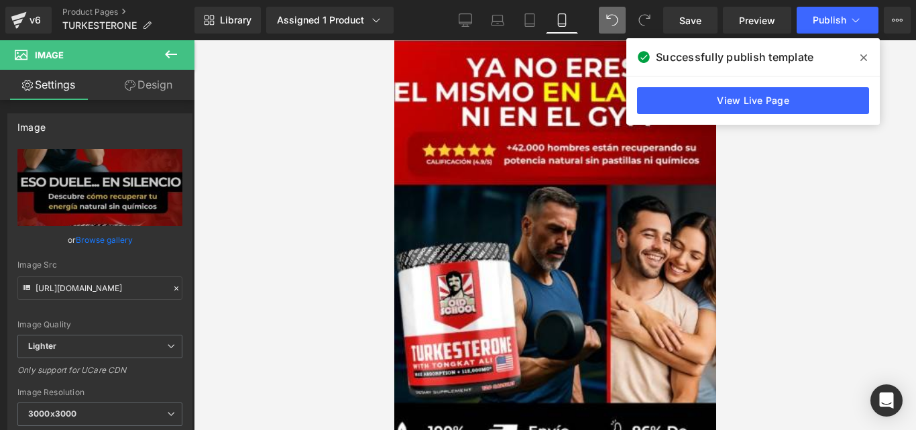
scroll to position [0, 0]
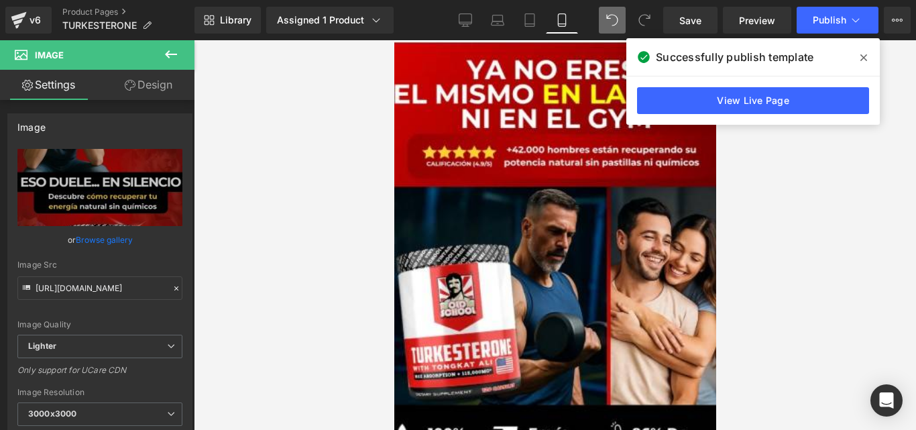
click at [863, 62] on icon at bounding box center [863, 57] width 7 height 11
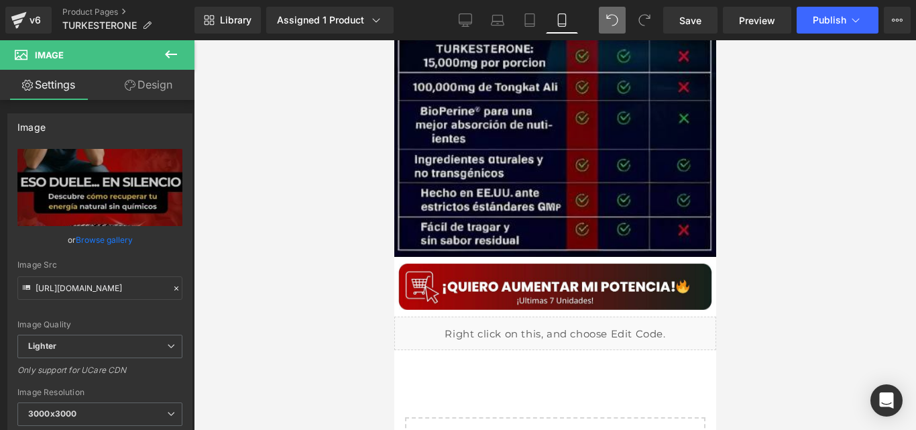
scroll to position [4969, 0]
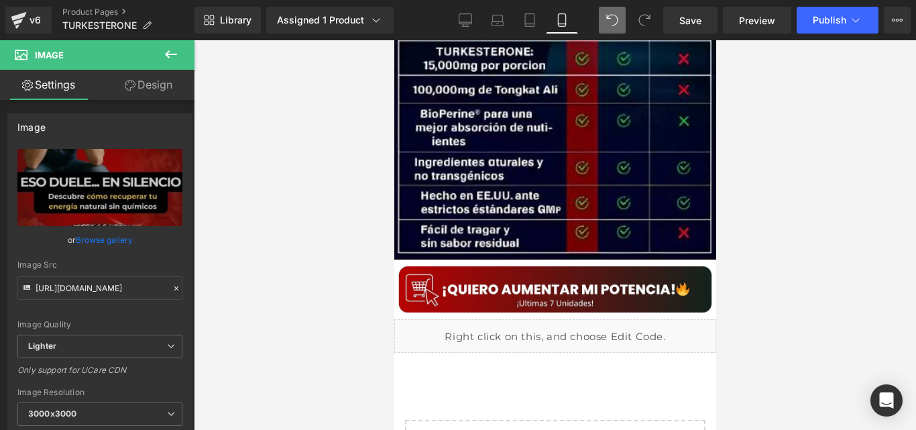
click at [840, 36] on div "Library Assigned 1 Product Product Preview TURKESTERONE® ANABÓLICO NATURAL |Ene…" at bounding box center [555, 20] width 722 height 40
click at [819, 25] on button "Publish" at bounding box center [838, 20] width 82 height 27
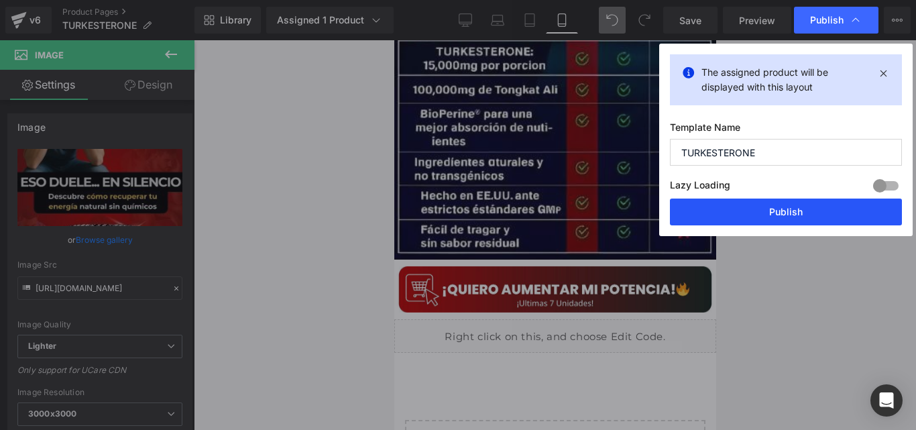
click at [711, 223] on button "Publish" at bounding box center [786, 211] width 232 height 27
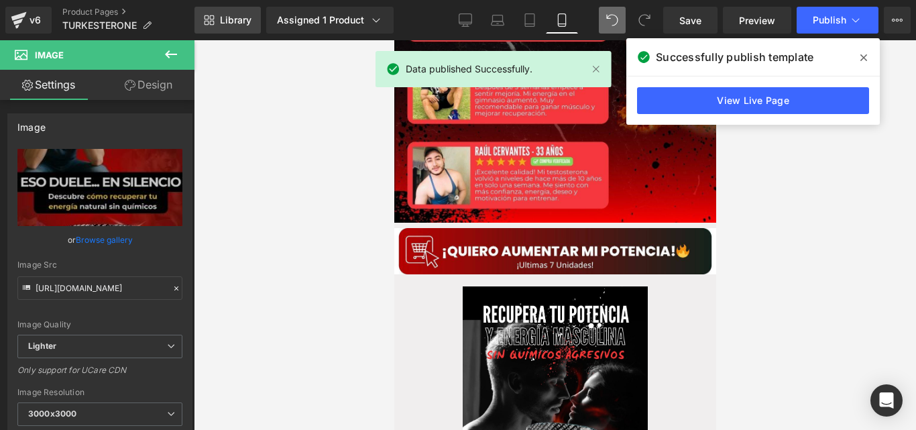
scroll to position [2346, 0]
